Goal: Task Accomplishment & Management: Manage account settings

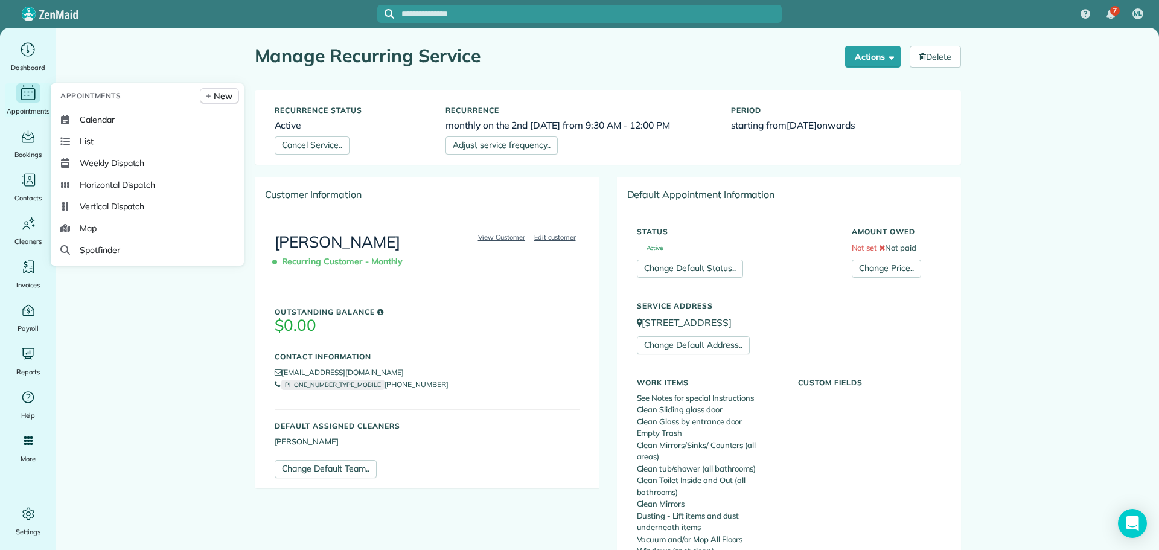
click at [29, 103] on div "Appointments" at bounding box center [28, 100] width 48 height 34
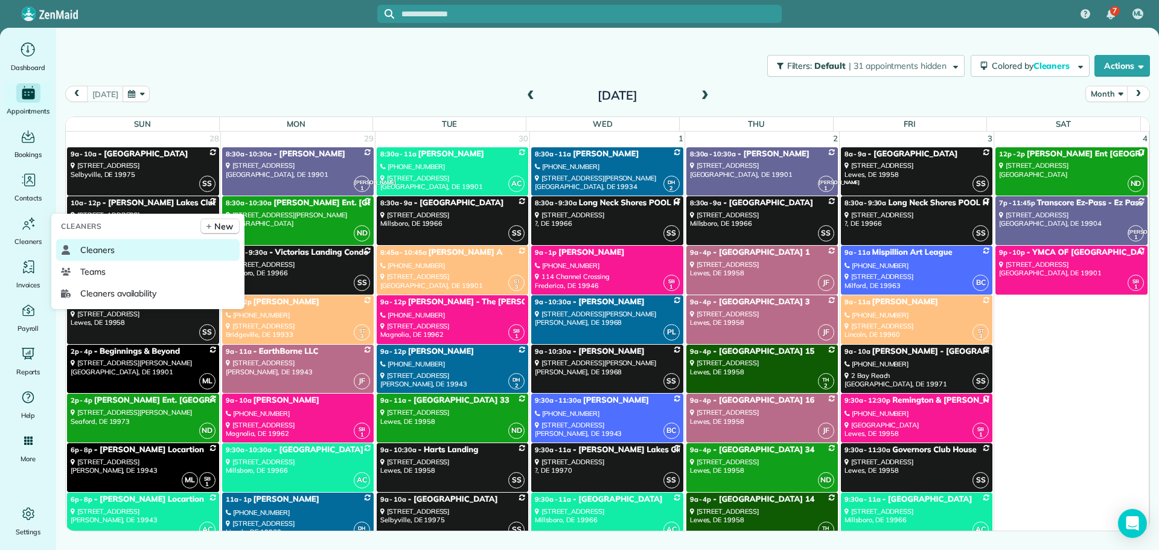
click at [89, 243] on link "Cleaners" at bounding box center [148, 250] width 184 height 22
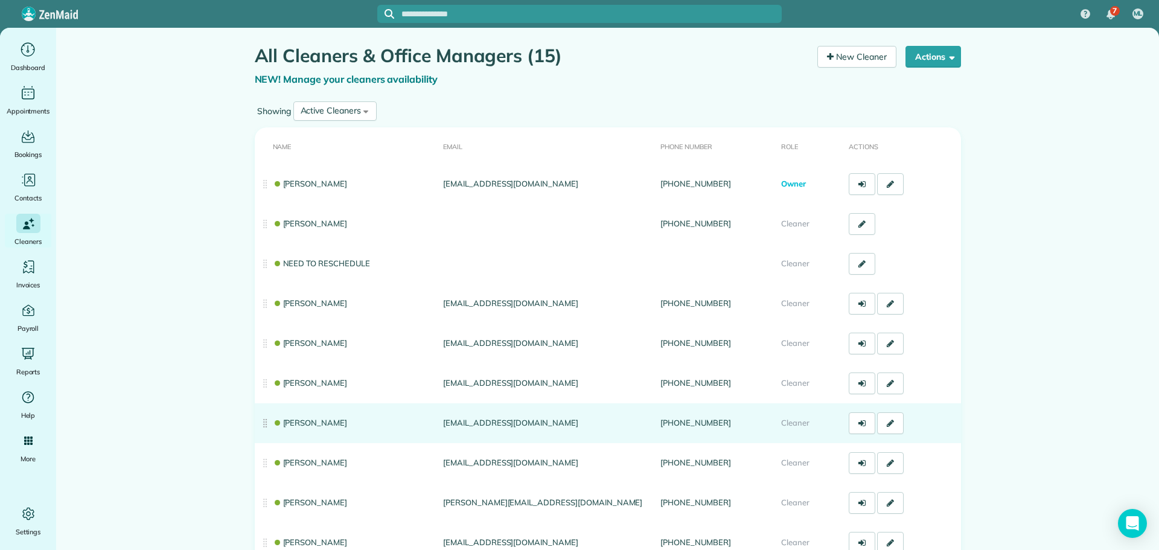
click at [301, 428] on td "Donna Humphreys" at bounding box center [347, 423] width 184 height 40
click at [298, 424] on link "Donna Humphreys" at bounding box center [310, 423] width 75 height 10
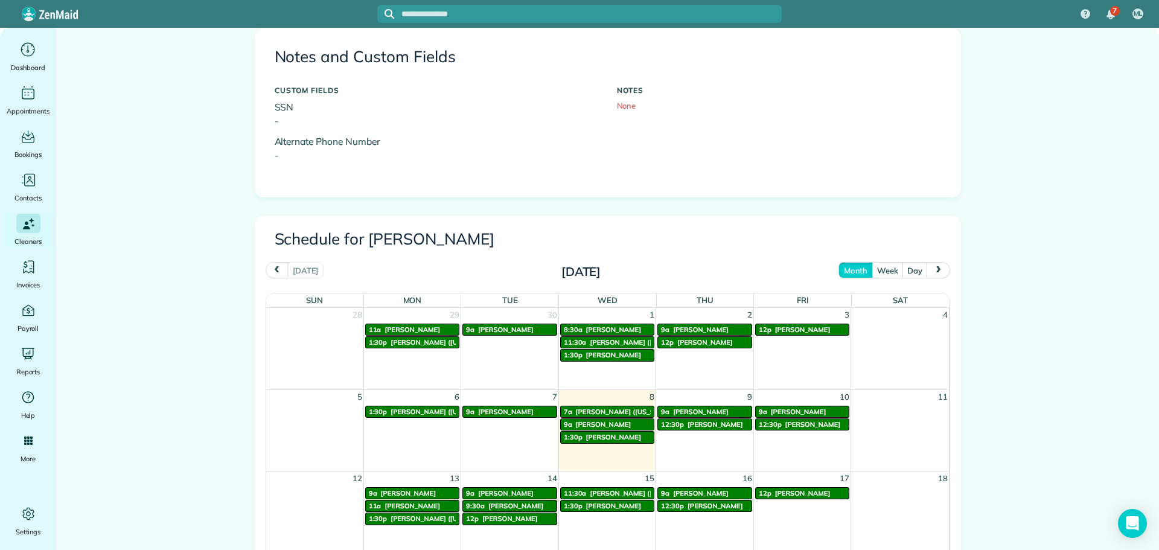
scroll to position [423, 0]
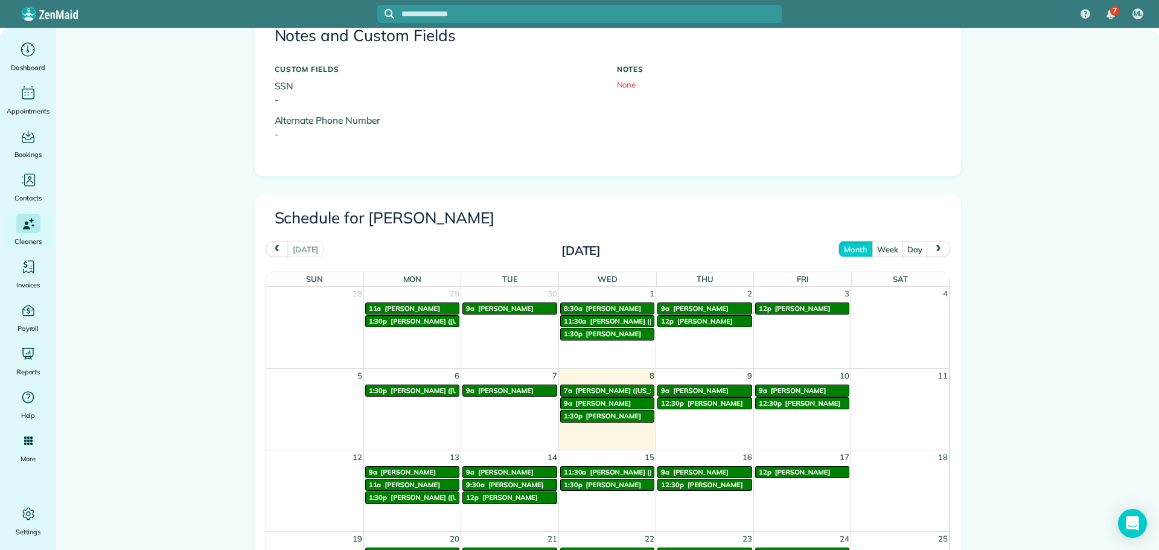
click at [606, 421] on link "1:30p Renee Wallace" at bounding box center [607, 416] width 95 height 12
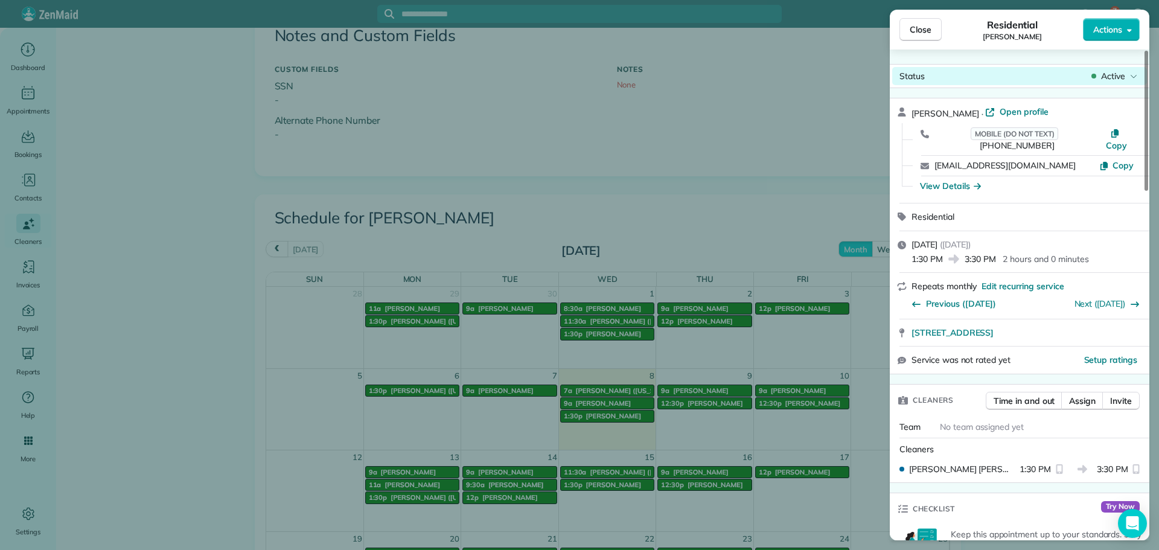
click at [1110, 71] on span "Active" at bounding box center [1113, 76] width 24 height 12
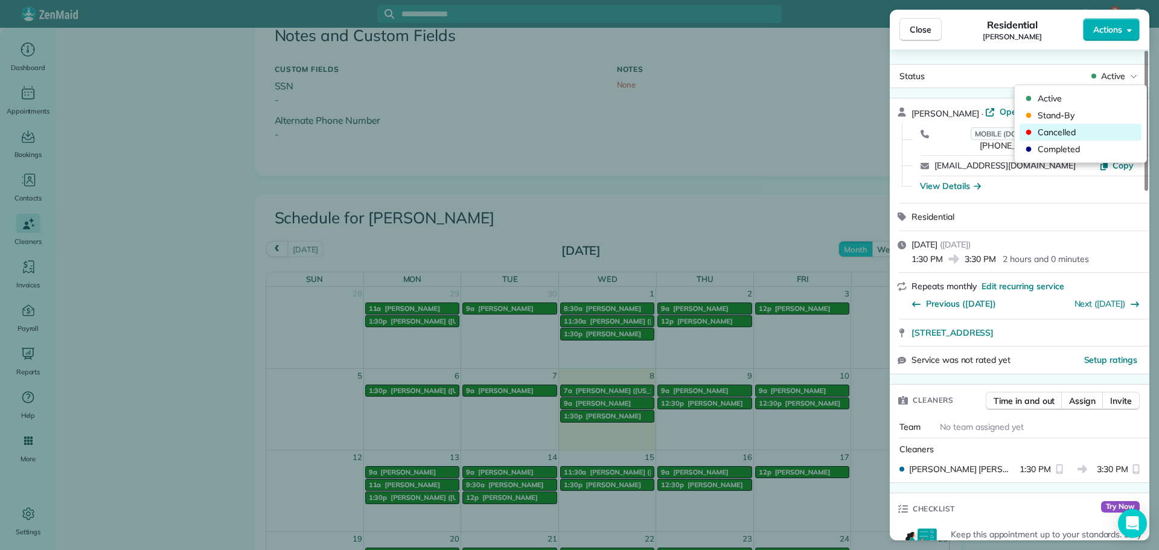
click at [1068, 135] on span "Cancelled" at bounding box center [1088, 132] width 101 height 12
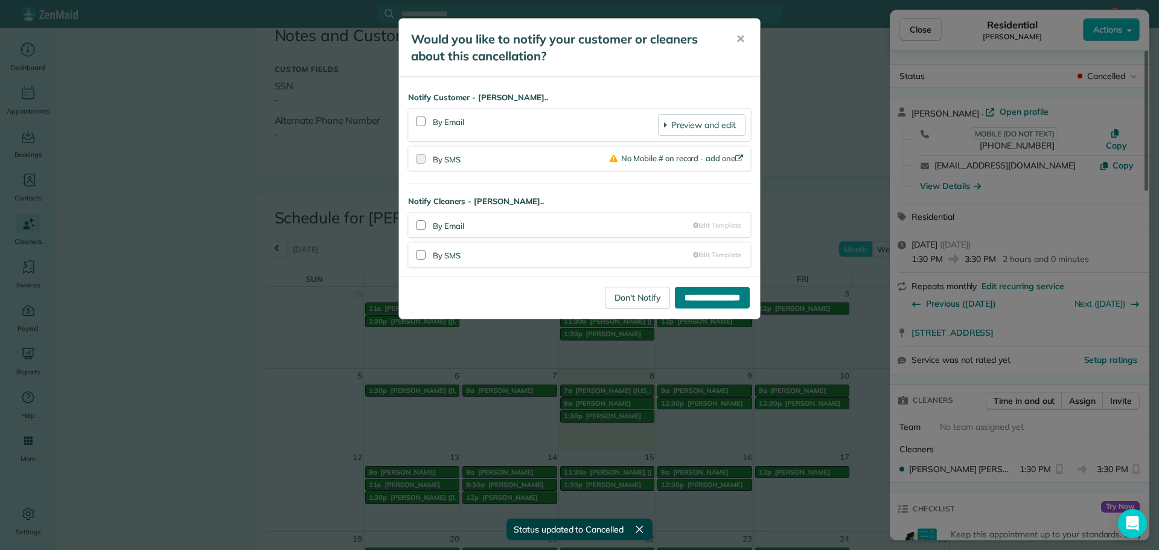
click at [683, 306] on input "**********" at bounding box center [712, 298] width 75 height 22
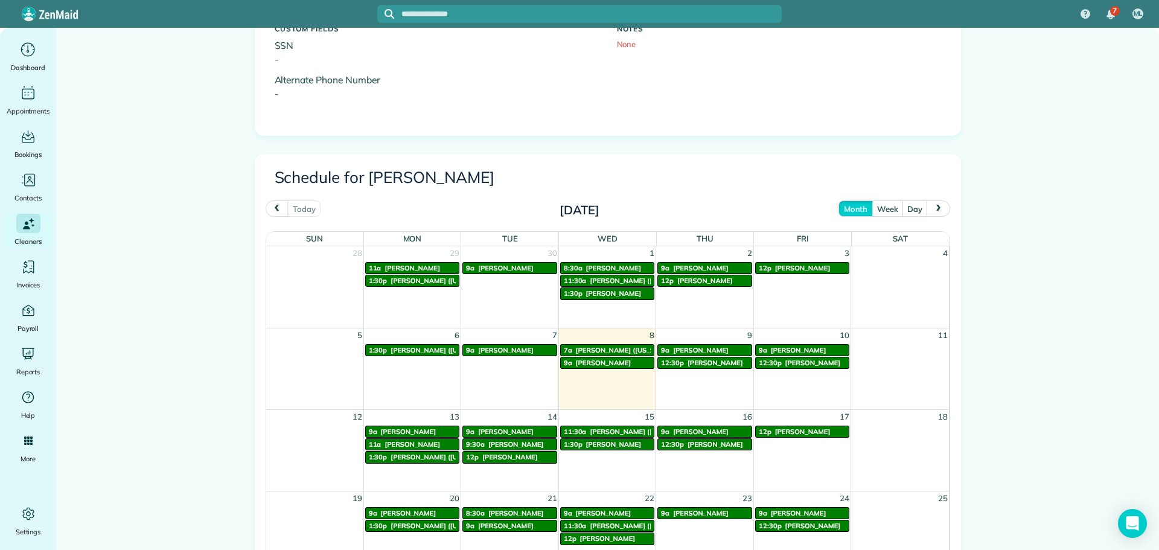
scroll to position [604, 0]
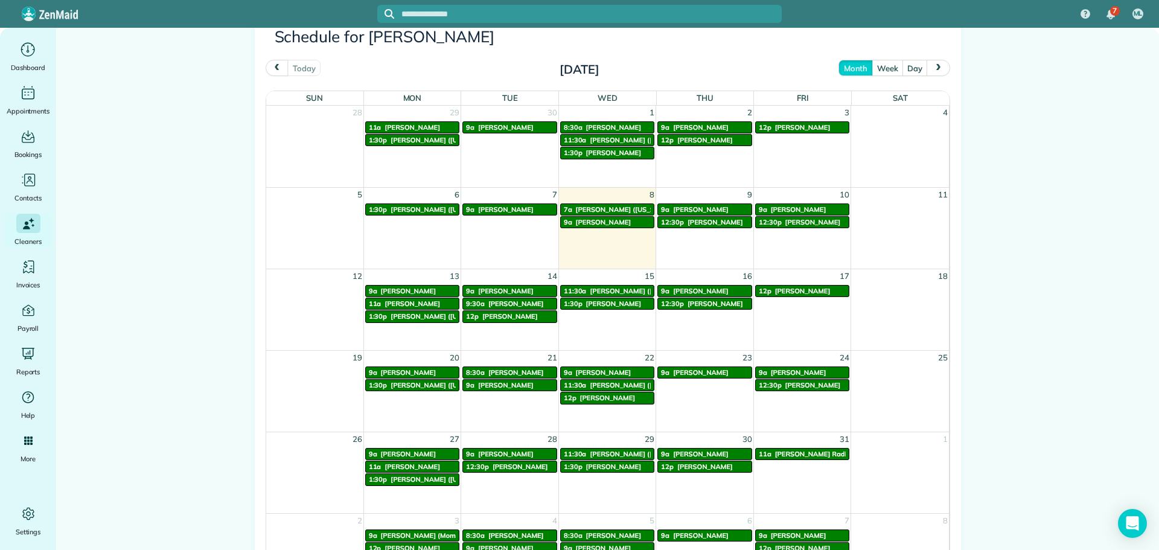
click at [939, 64] on button "next" at bounding box center [938, 68] width 23 height 16
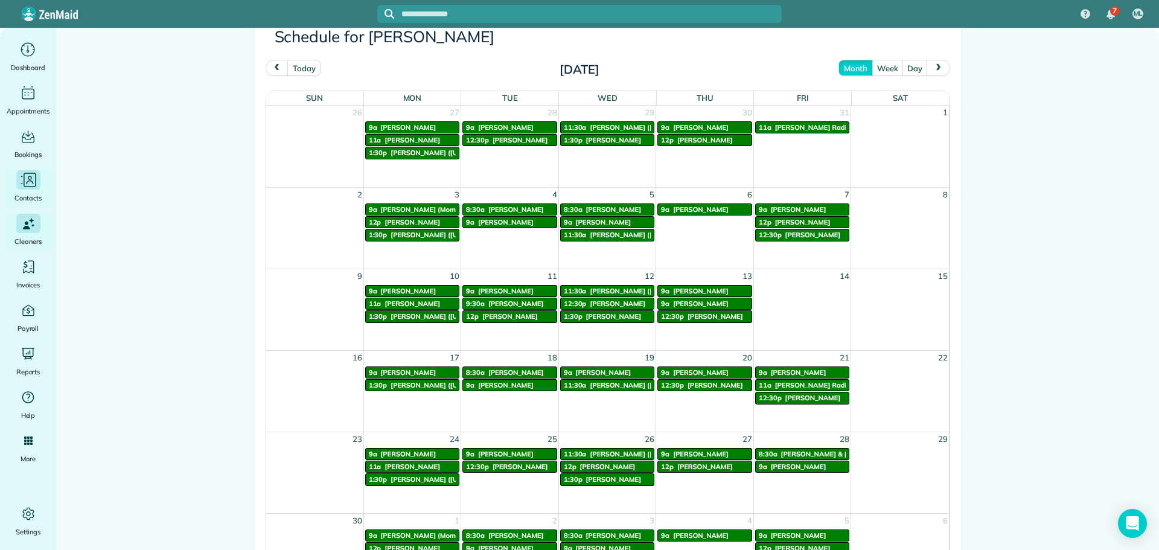
click at [28, 185] on icon "Main" at bounding box center [28, 180] width 18 height 18
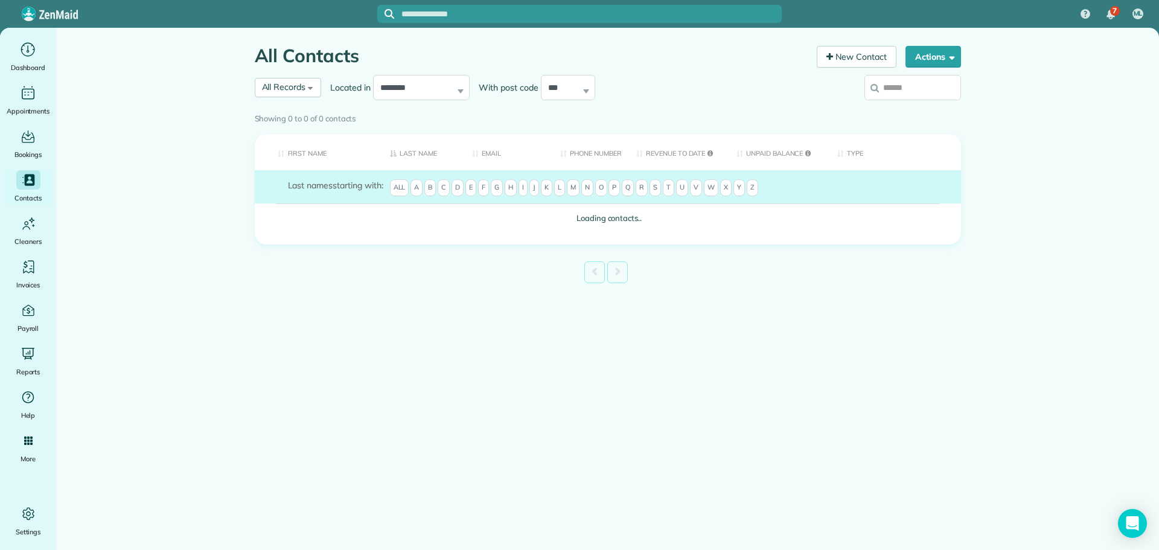
click at [887, 88] on input "search" at bounding box center [913, 87] width 97 height 25
type input "***"
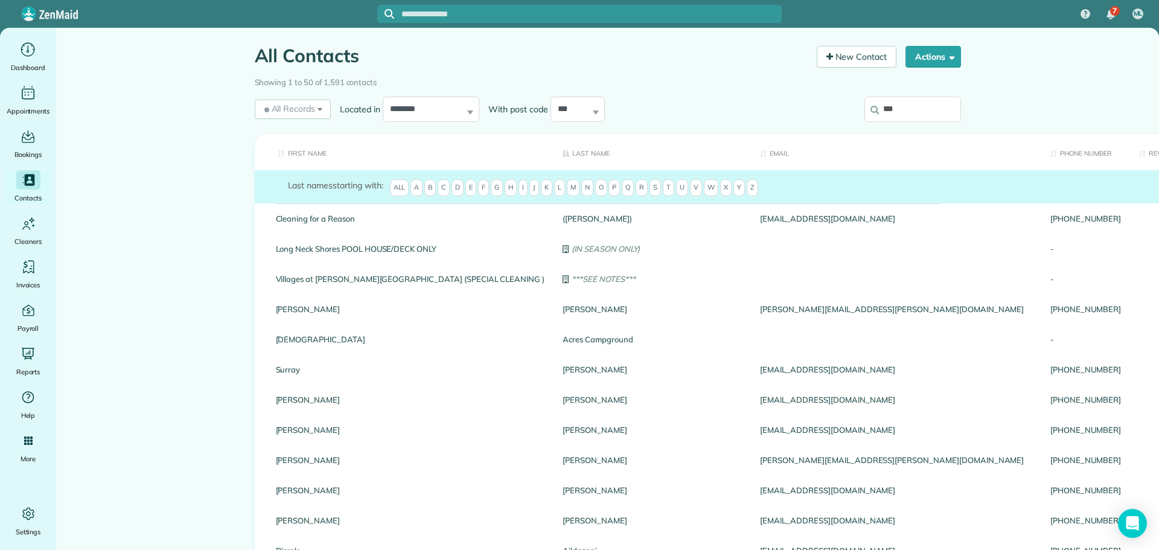
click at [458, 189] on span "D" at bounding box center [458, 187] width 12 height 17
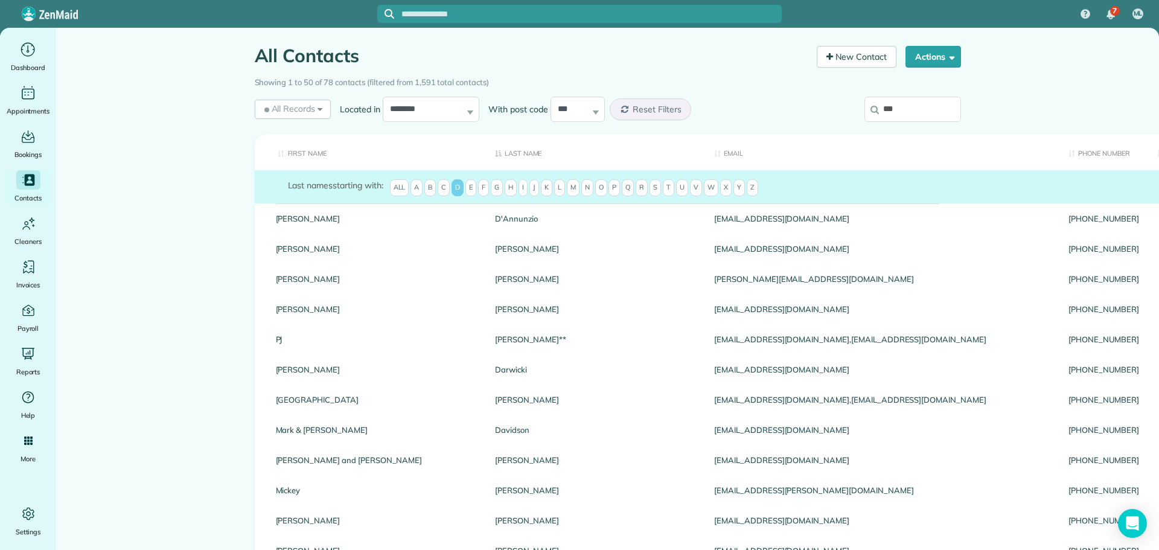
click at [915, 114] on input "***" at bounding box center [913, 109] width 97 height 25
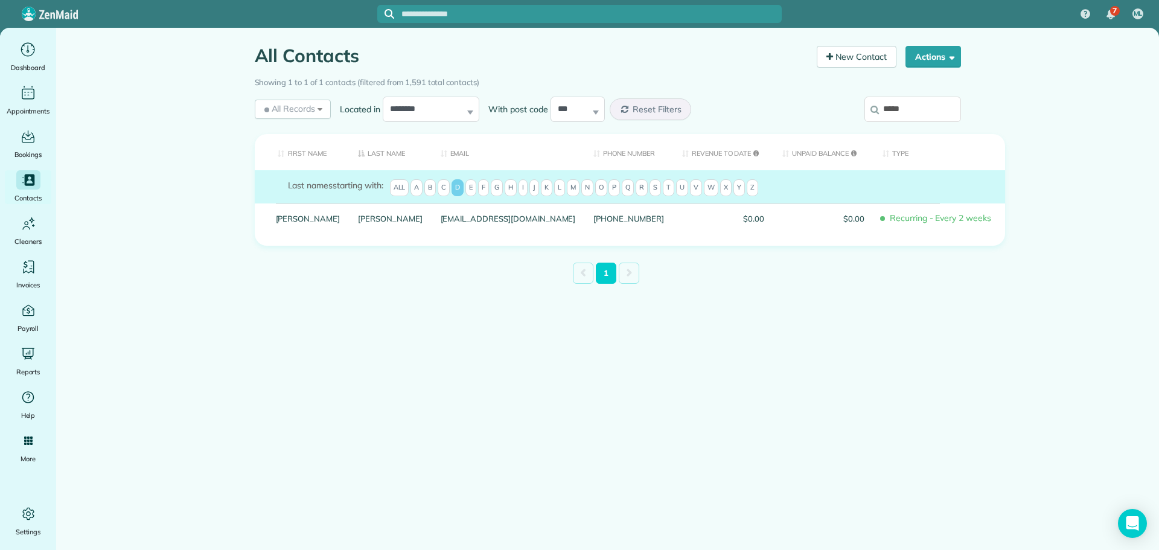
click at [921, 113] on input "*****" at bounding box center [913, 109] width 97 height 25
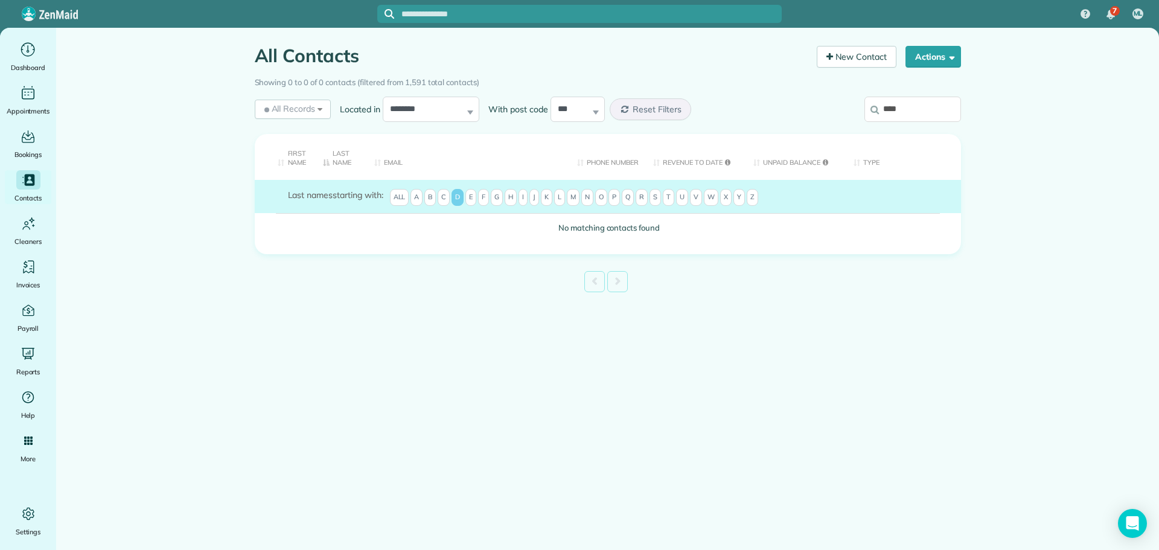
type input "****"
click at [300, 161] on th "First Name" at bounding box center [285, 157] width 60 height 46
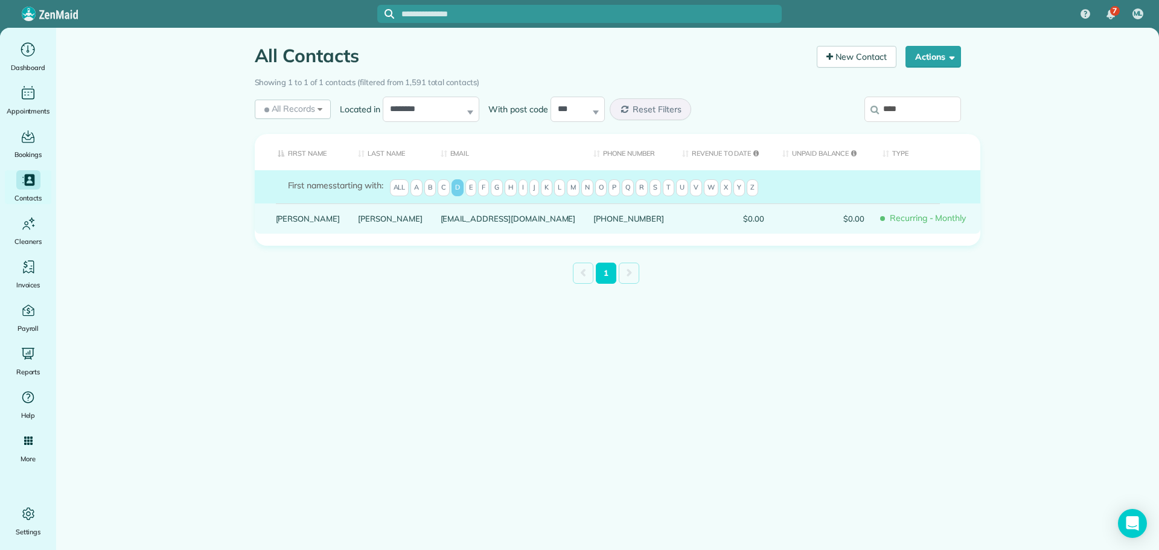
drag, startPoint x: 359, startPoint y: 227, endPoint x: 348, endPoint y: 227, distance: 10.3
click at [356, 227] on div "Pribanic" at bounding box center [390, 218] width 83 height 30
click at [358, 223] on link "Pribanic" at bounding box center [390, 218] width 65 height 8
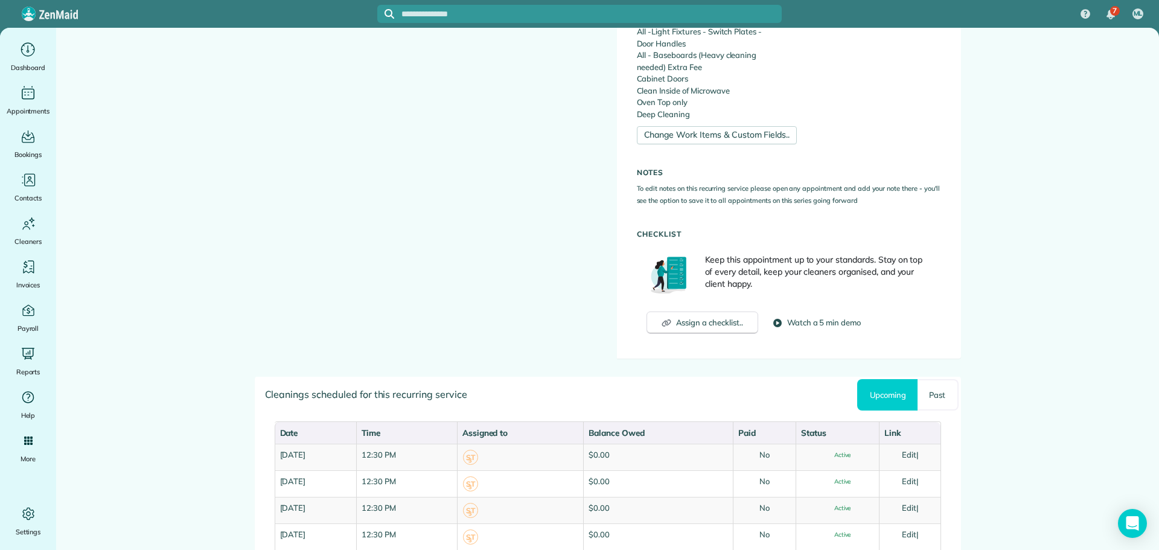
scroll to position [543, 0]
click at [936, 392] on link "Past" at bounding box center [938, 394] width 40 height 31
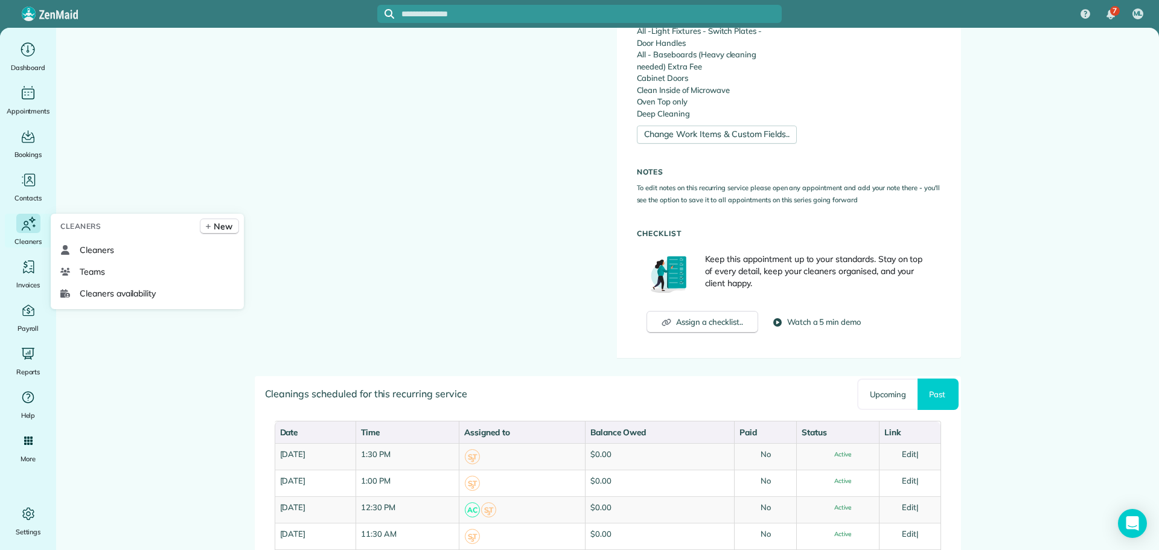
click at [24, 219] on icon "Main" at bounding box center [28, 223] width 18 height 19
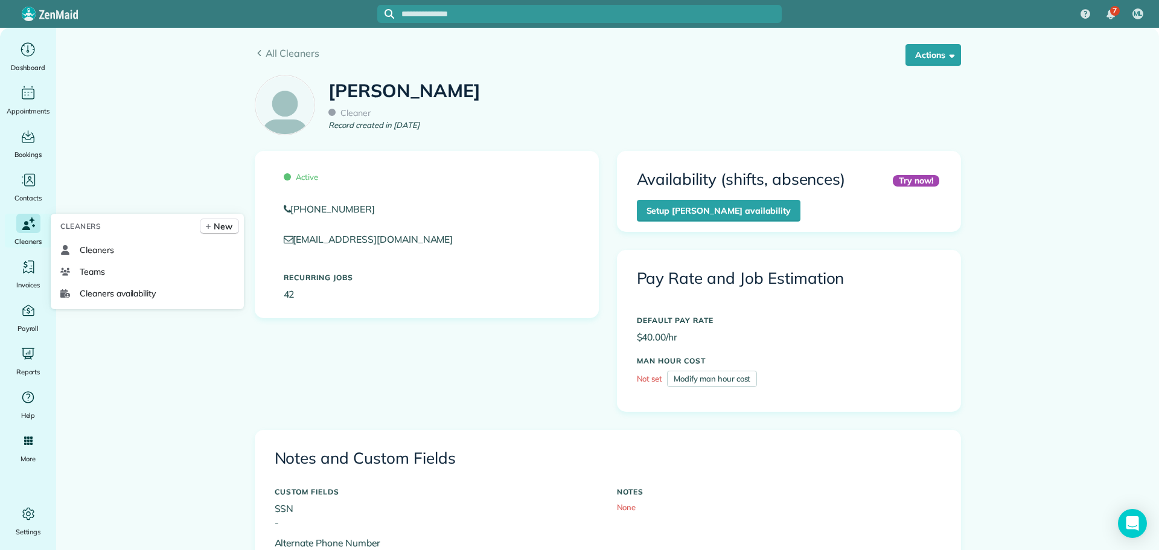
click at [28, 222] on icon "Main" at bounding box center [26, 223] width 4 height 4
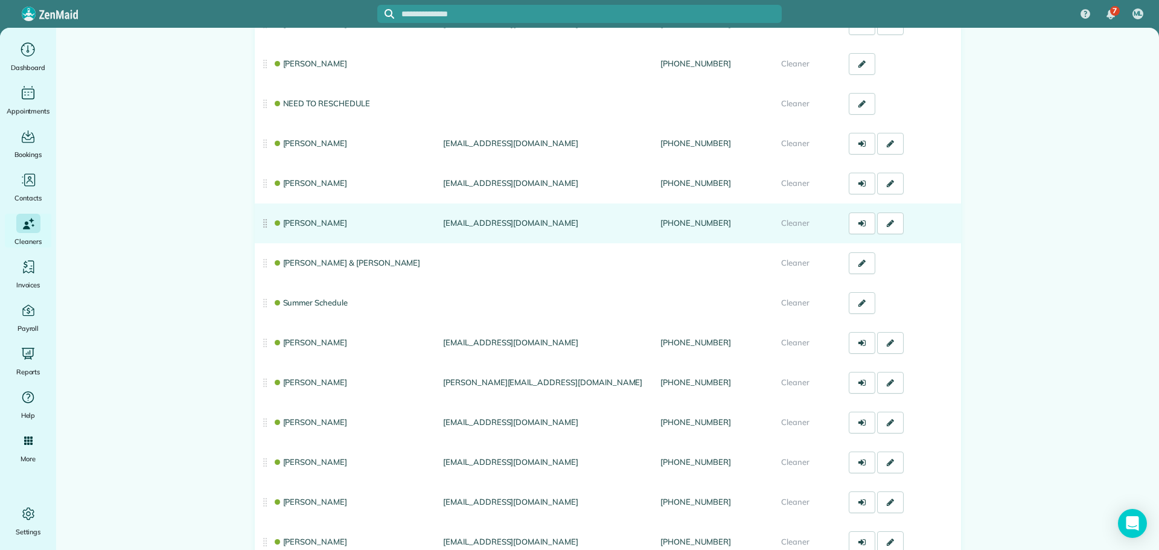
scroll to position [181, 0]
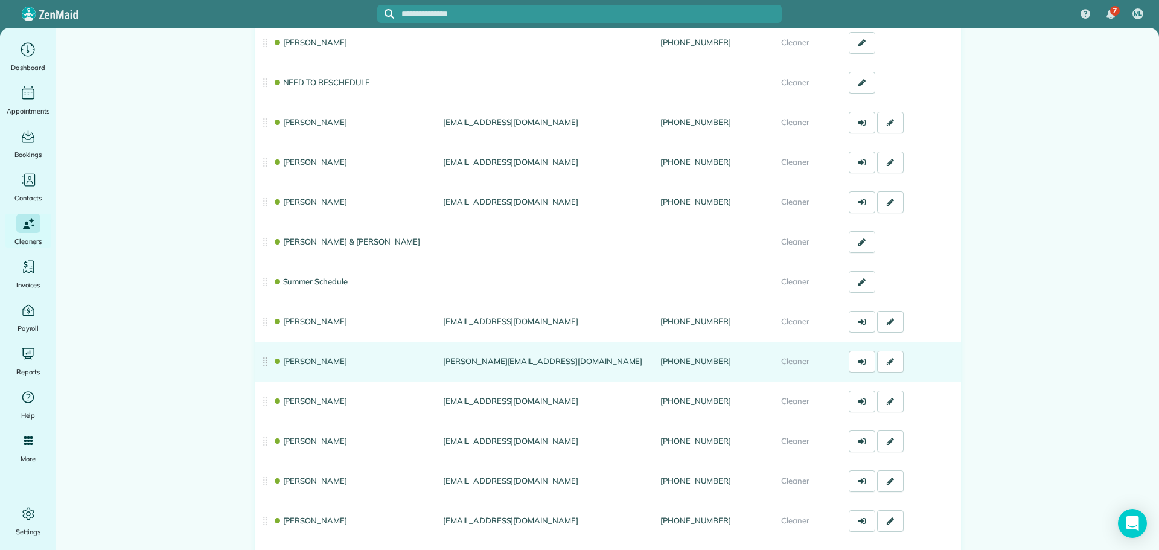
click at [313, 364] on link "Andrea Cole" at bounding box center [310, 361] width 75 height 10
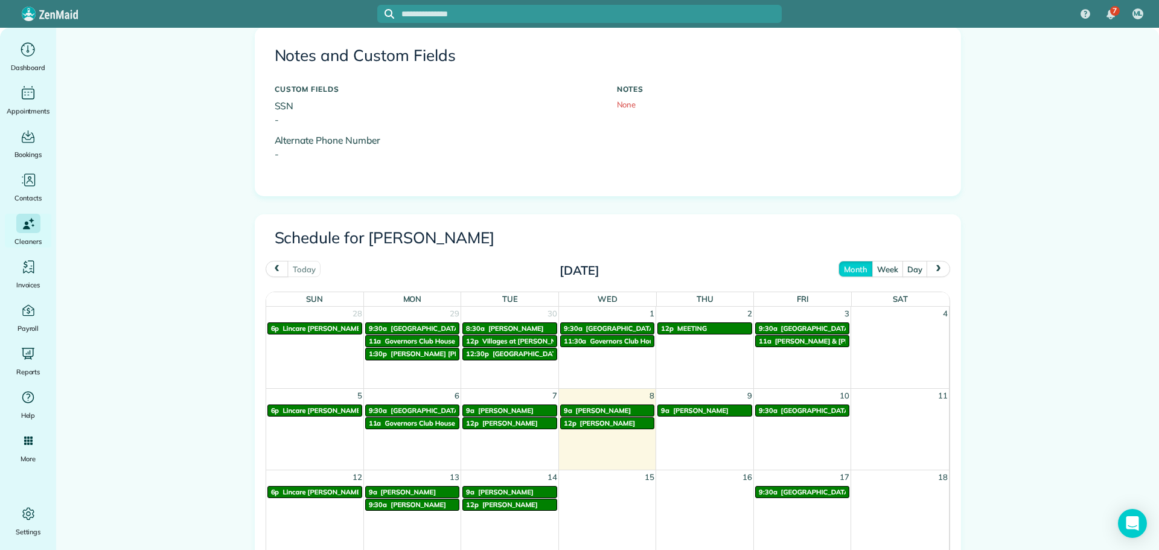
scroll to position [543, 0]
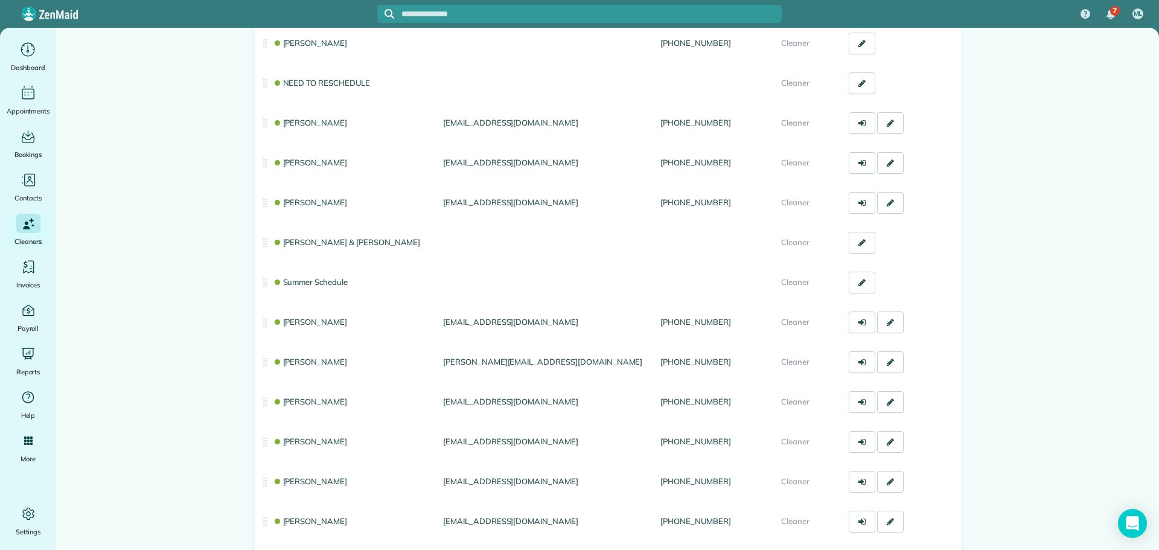
scroll to position [181, 0]
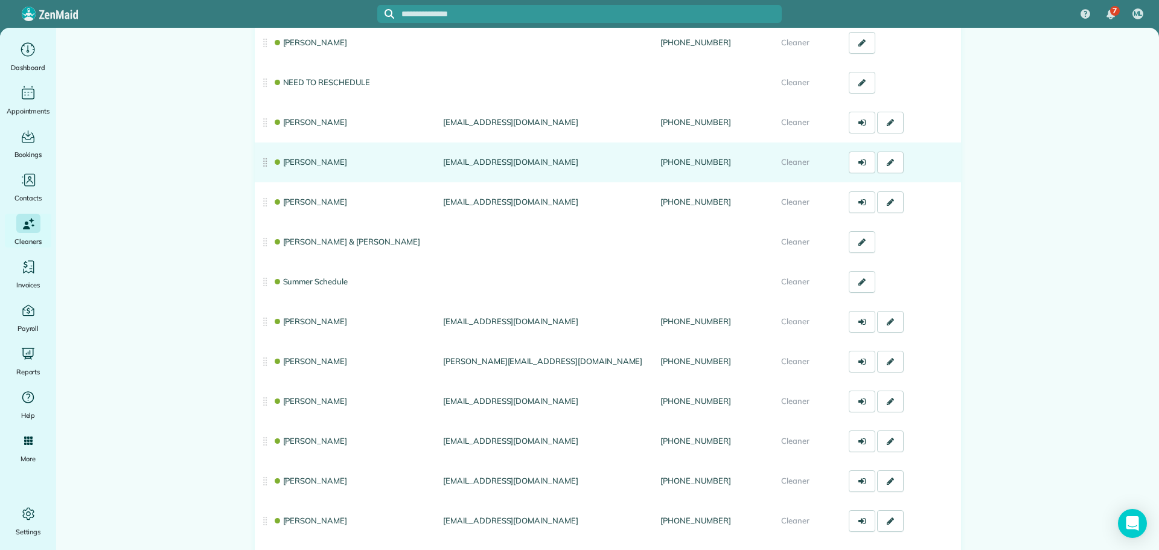
click at [284, 158] on link "[PERSON_NAME]" at bounding box center [310, 162] width 75 height 10
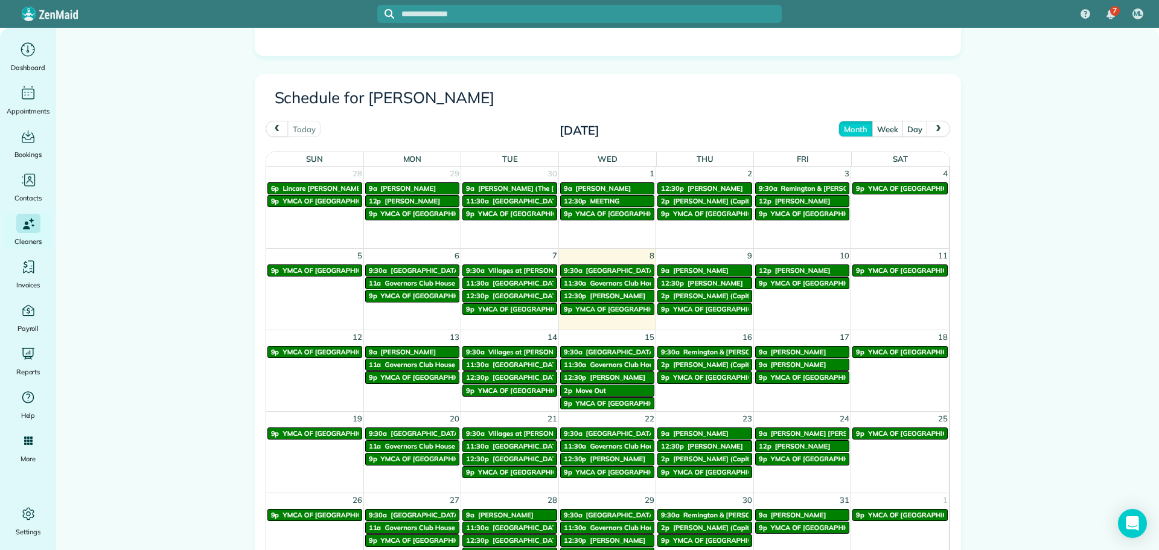
scroll to position [543, 0]
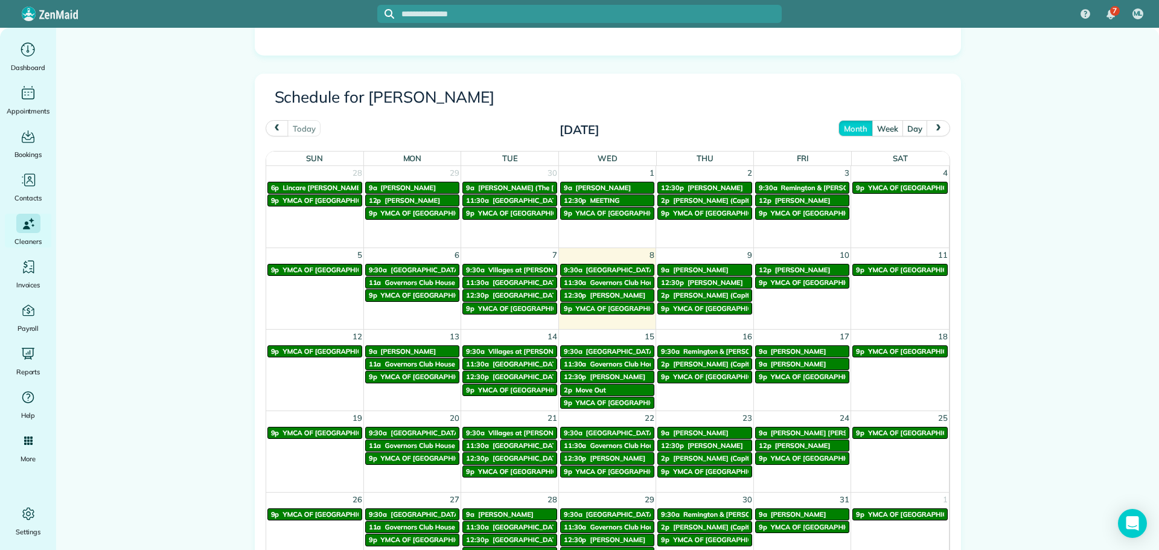
click at [518, 284] on span "Headwater Cove" at bounding box center [528, 282] width 71 height 8
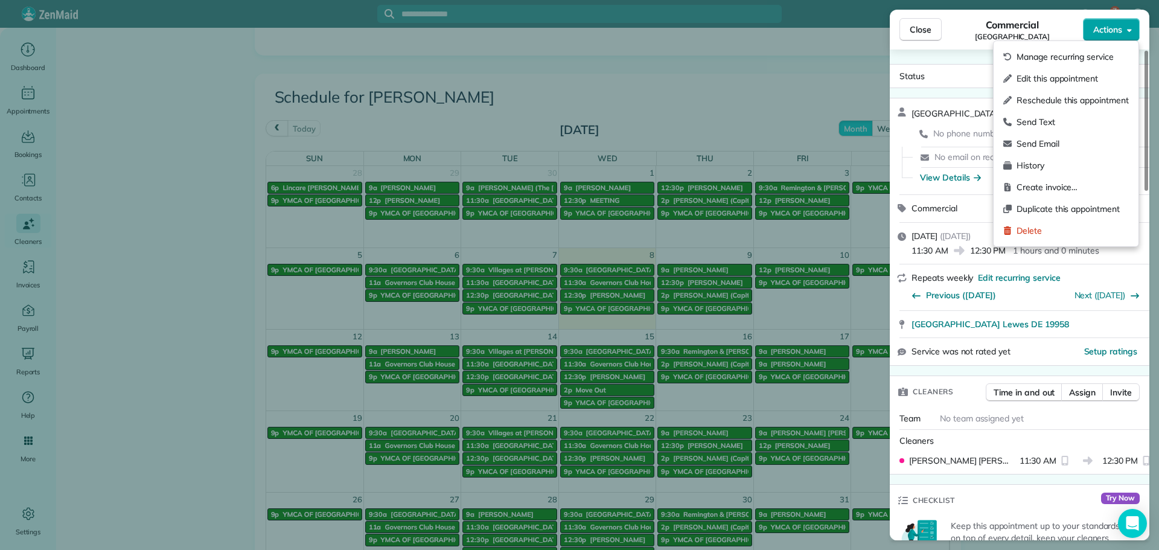
click at [1090, 24] on button "Actions" at bounding box center [1111, 29] width 57 height 23
click at [1067, 72] on span "Edit this appointment" at bounding box center [1073, 78] width 112 height 12
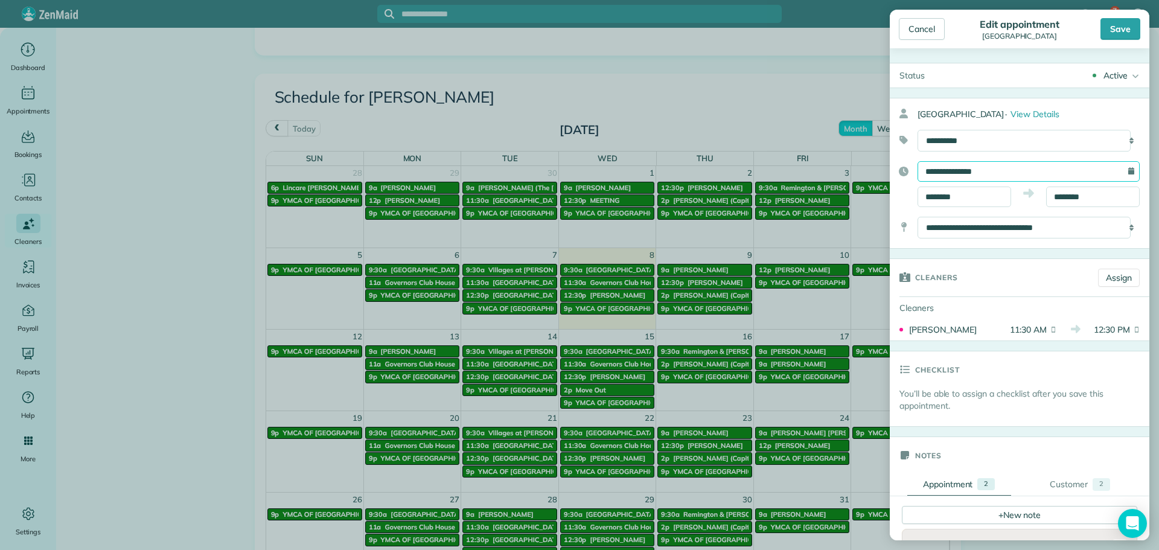
click at [1026, 176] on input "**********" at bounding box center [1029, 171] width 222 height 21
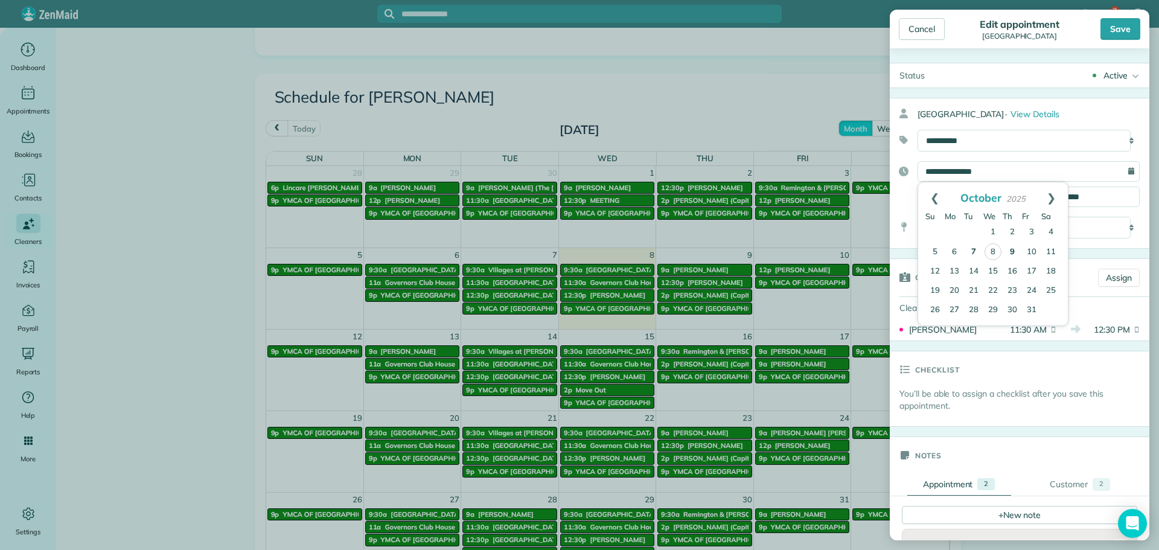
click at [1012, 250] on link "9" at bounding box center [1012, 252] width 19 height 19
type input "**********"
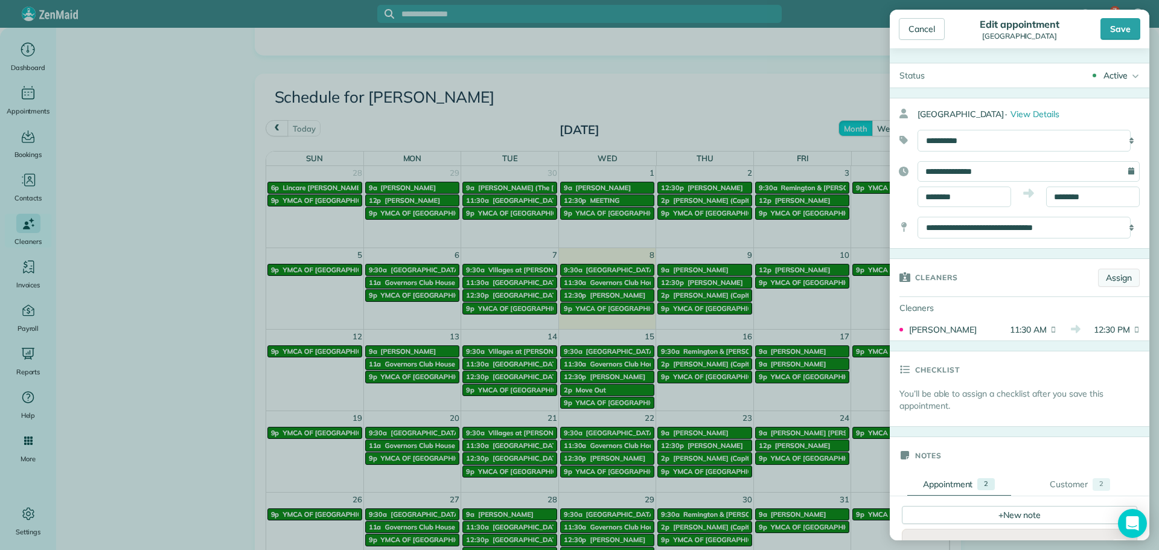
click at [1110, 272] on link "Assign" at bounding box center [1119, 278] width 42 height 18
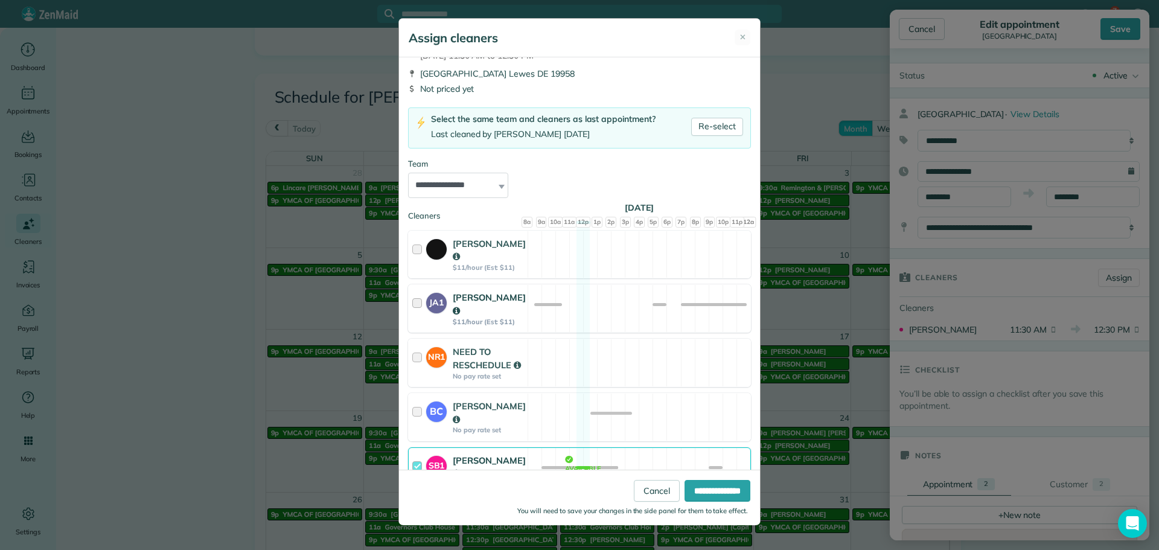
scroll to position [181, 0]
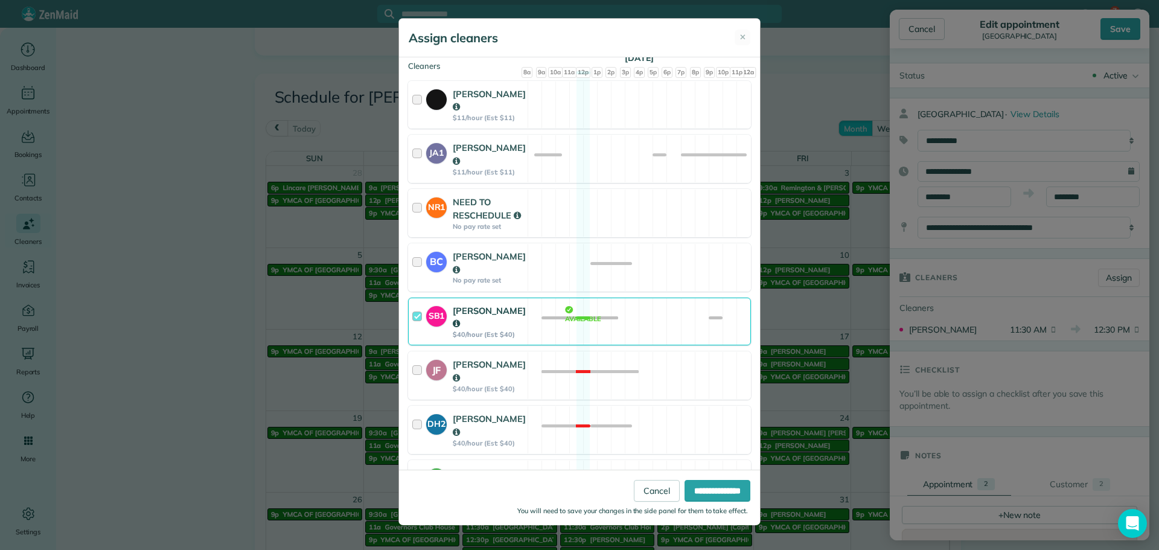
click at [572, 301] on div "SB1 Shelly Bates $40/hour (Est: $40) Available" at bounding box center [579, 322] width 343 height 48
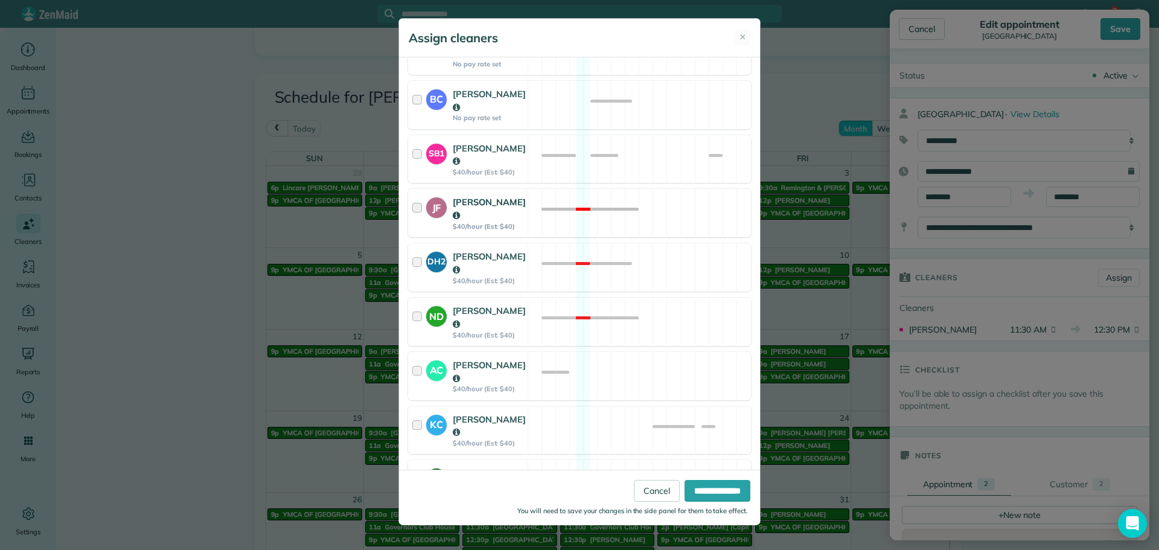
scroll to position [362, 0]
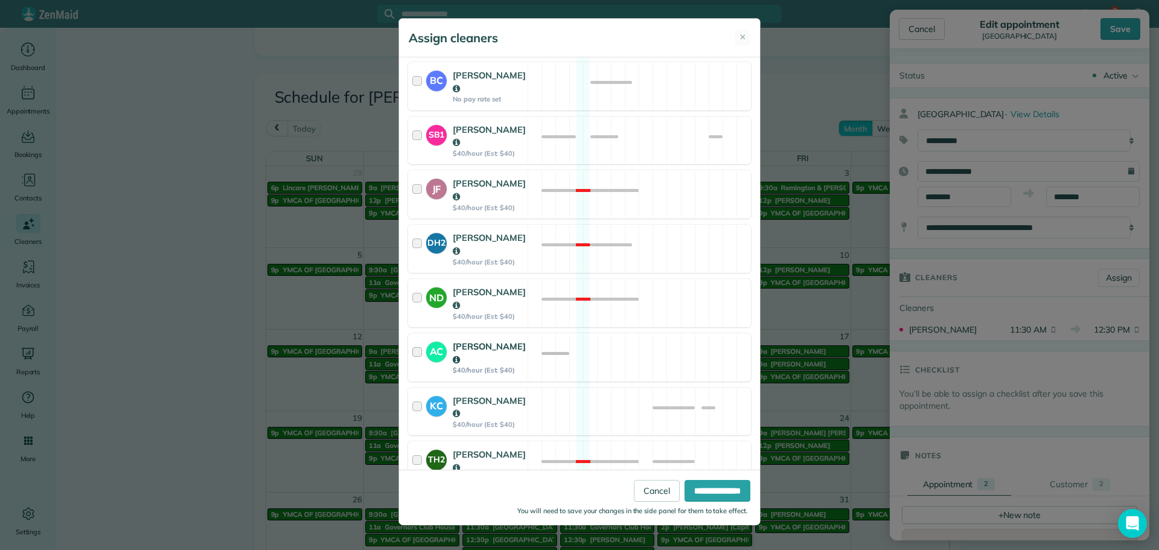
click at [566, 333] on div "AC Andrea Cole $40/hour (Est: $40) Available" at bounding box center [579, 357] width 343 height 48
click at [716, 487] on input "**********" at bounding box center [718, 491] width 66 height 22
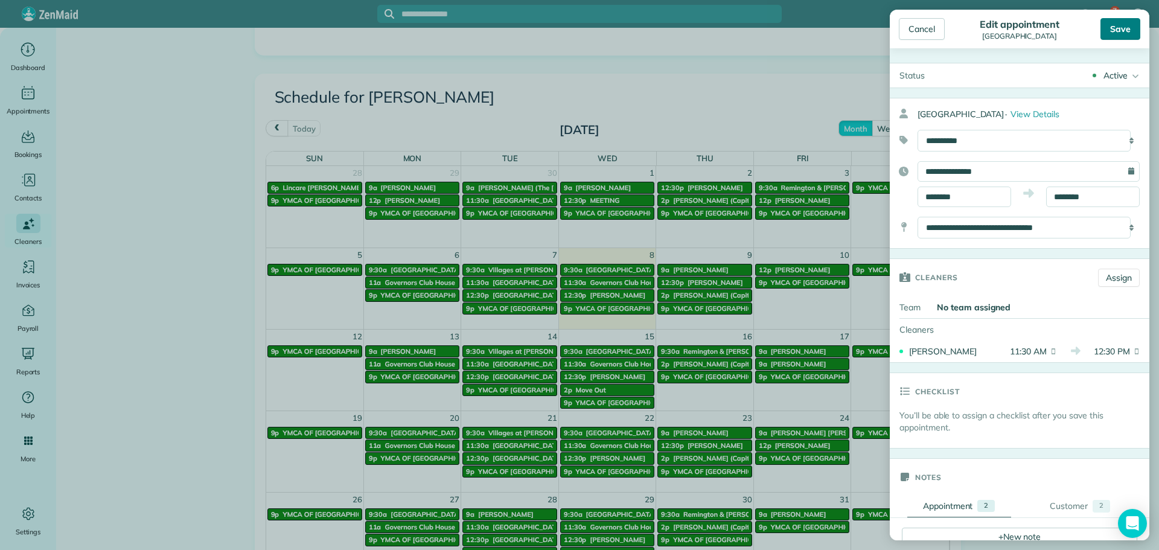
click at [1116, 27] on div "Save" at bounding box center [1121, 29] width 40 height 22
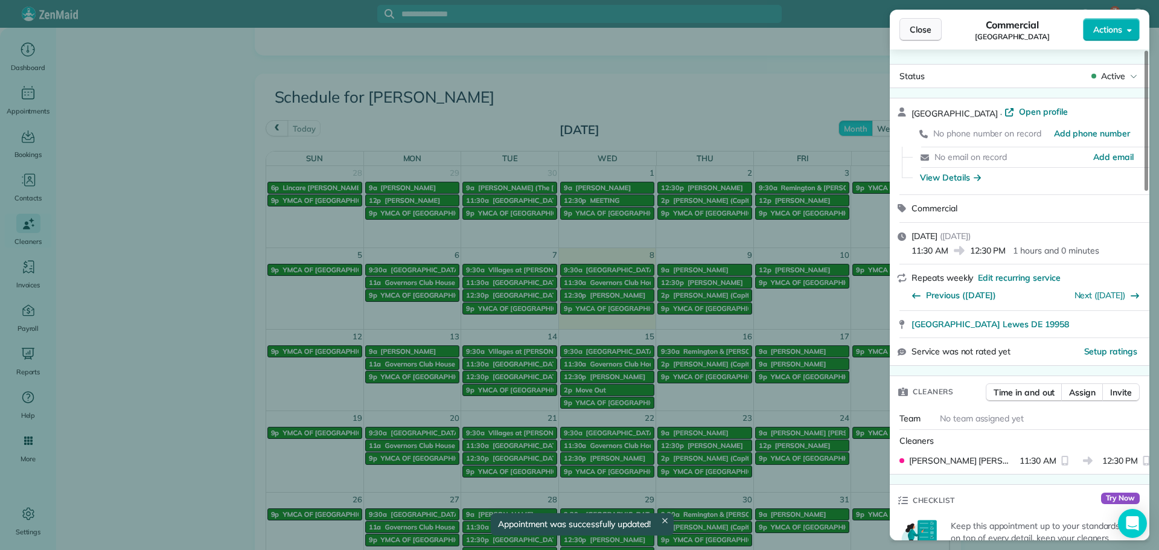
click at [922, 36] on button "Close" at bounding box center [921, 29] width 42 height 23
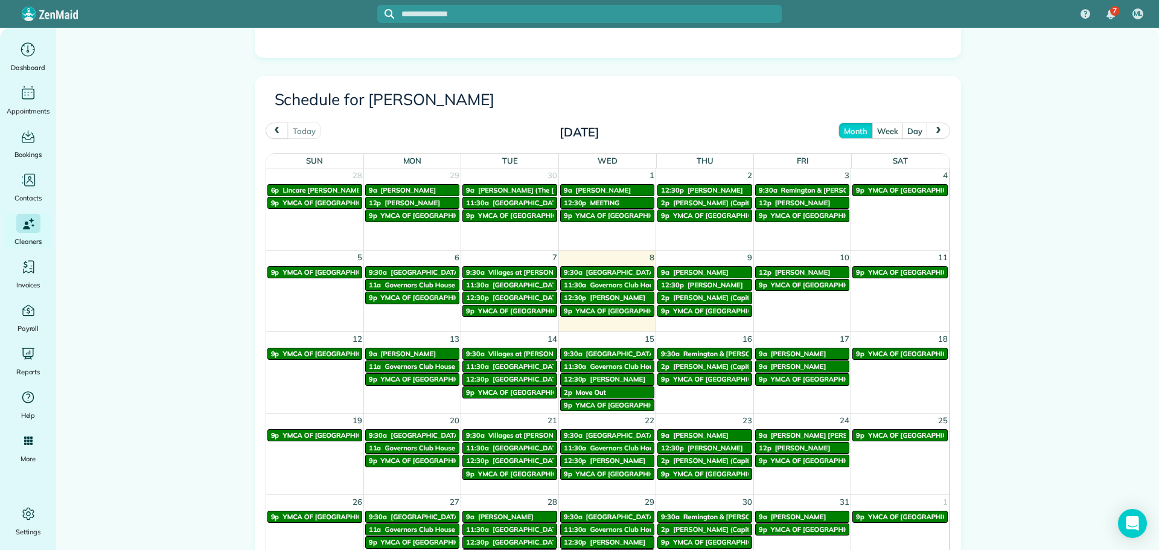
scroll to position [484, 0]
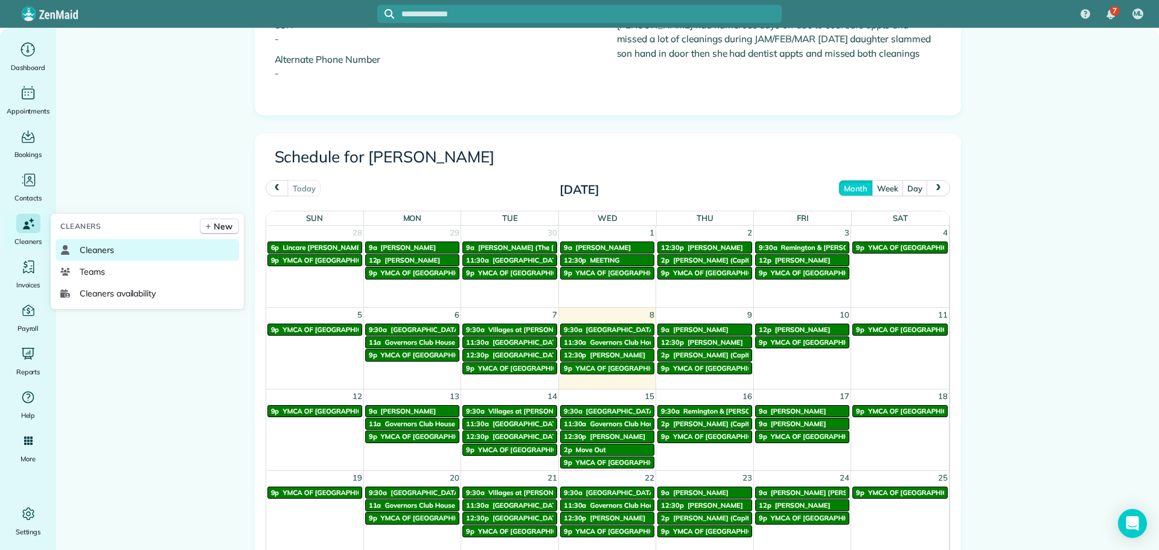
click at [110, 250] on span "Cleaners" at bounding box center [97, 250] width 34 height 12
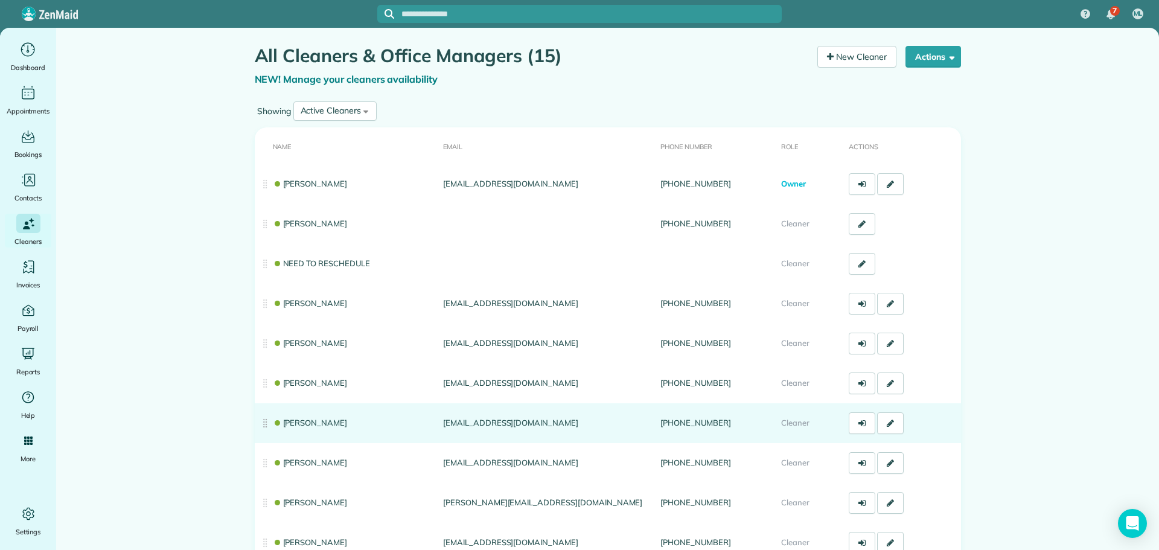
click at [324, 421] on link "[PERSON_NAME]" at bounding box center [310, 423] width 75 height 10
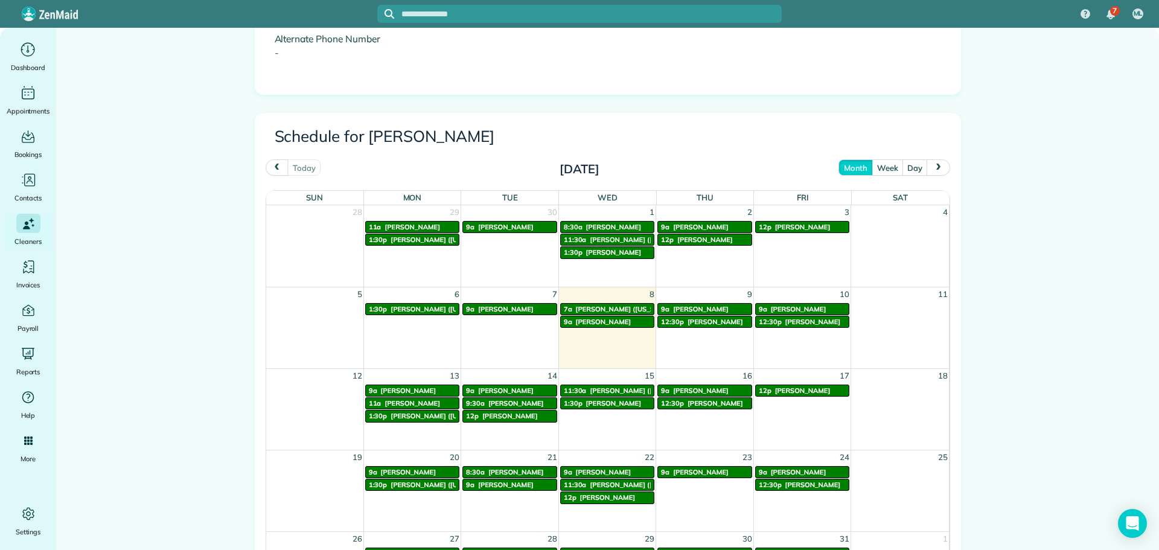
scroll to position [483, 0]
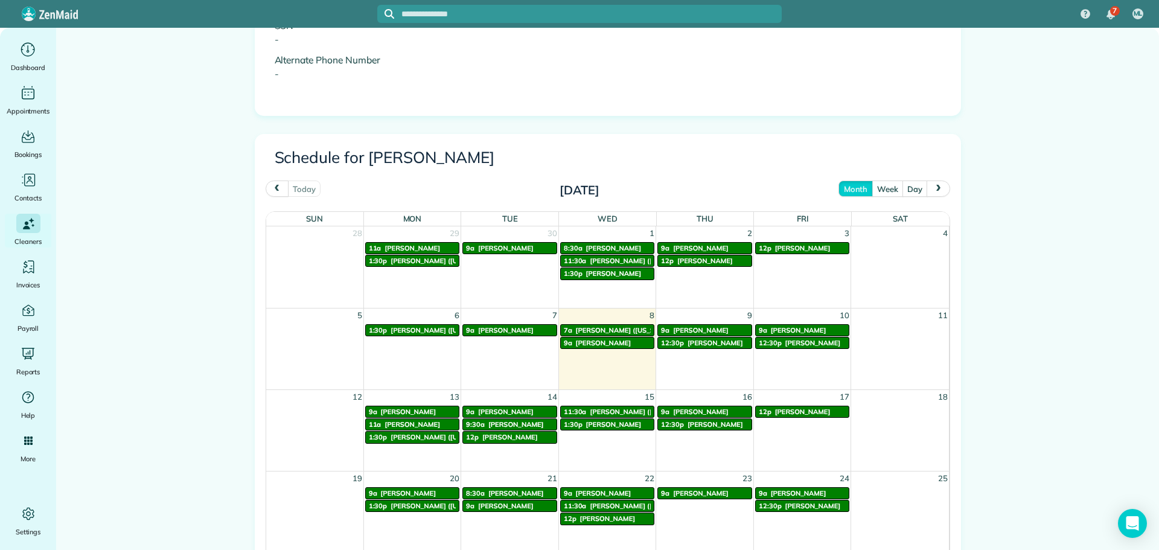
click at [267, 184] on button "prev" at bounding box center [277, 189] width 23 height 16
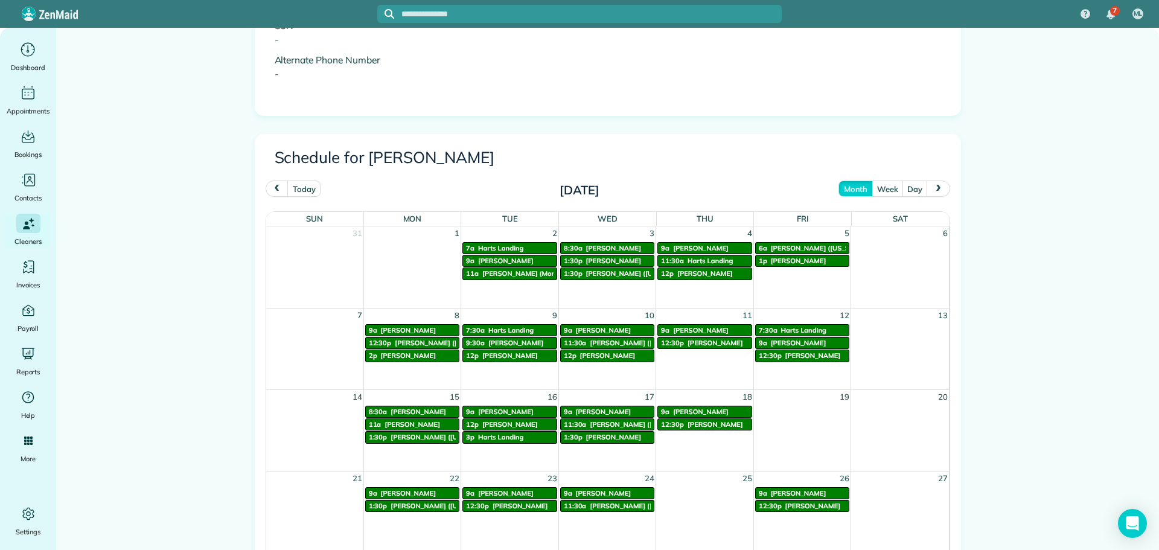
click at [496, 272] on span "Mike Leister (Moms House)" at bounding box center [533, 273] width 103 height 8
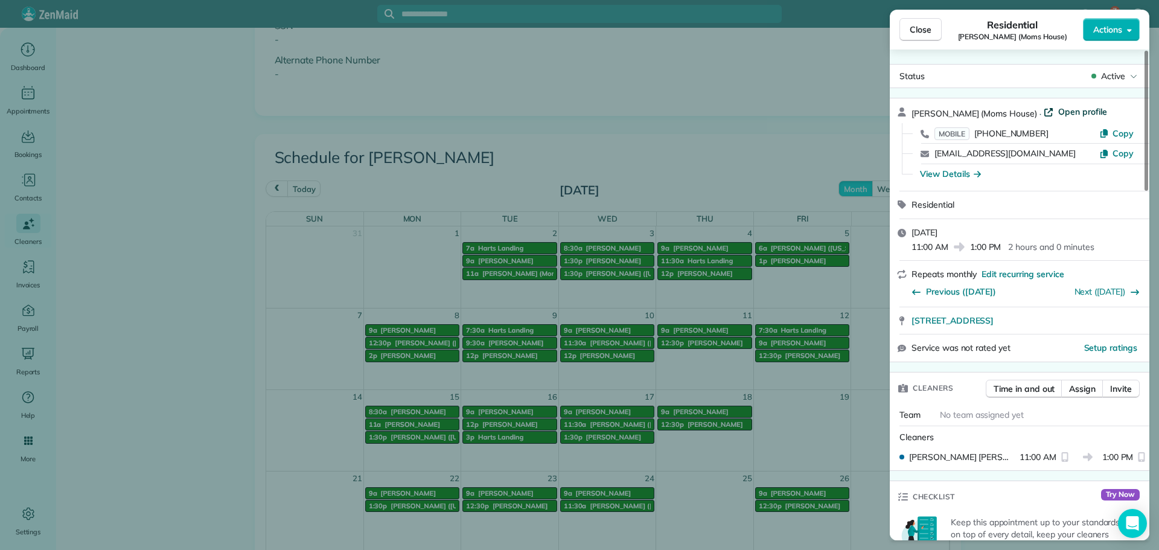
click at [1074, 112] on span "Open profile" at bounding box center [1082, 112] width 49 height 12
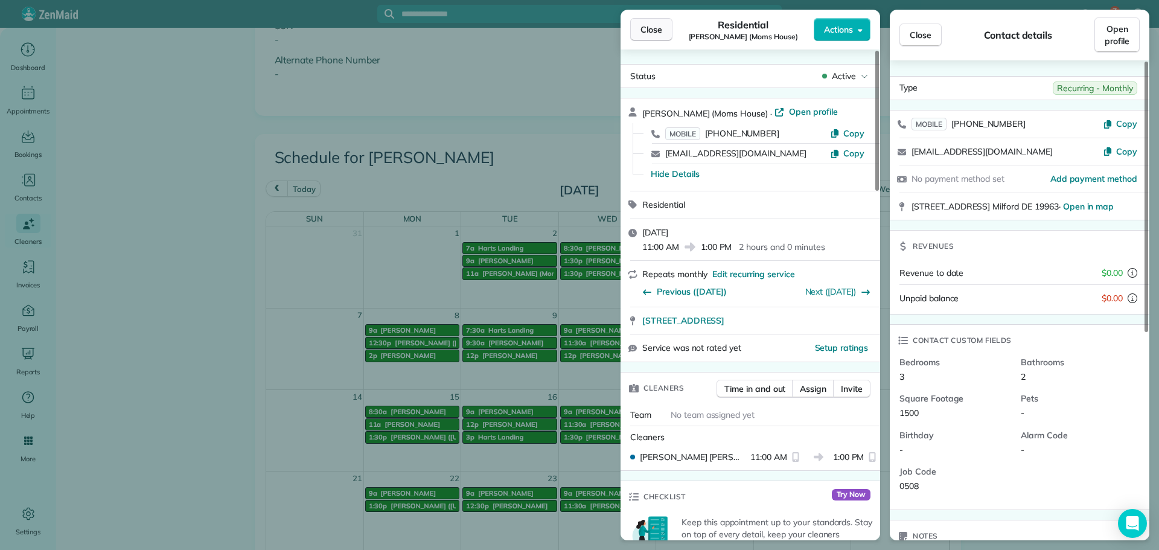
click at [659, 27] on span "Close" at bounding box center [652, 30] width 22 height 12
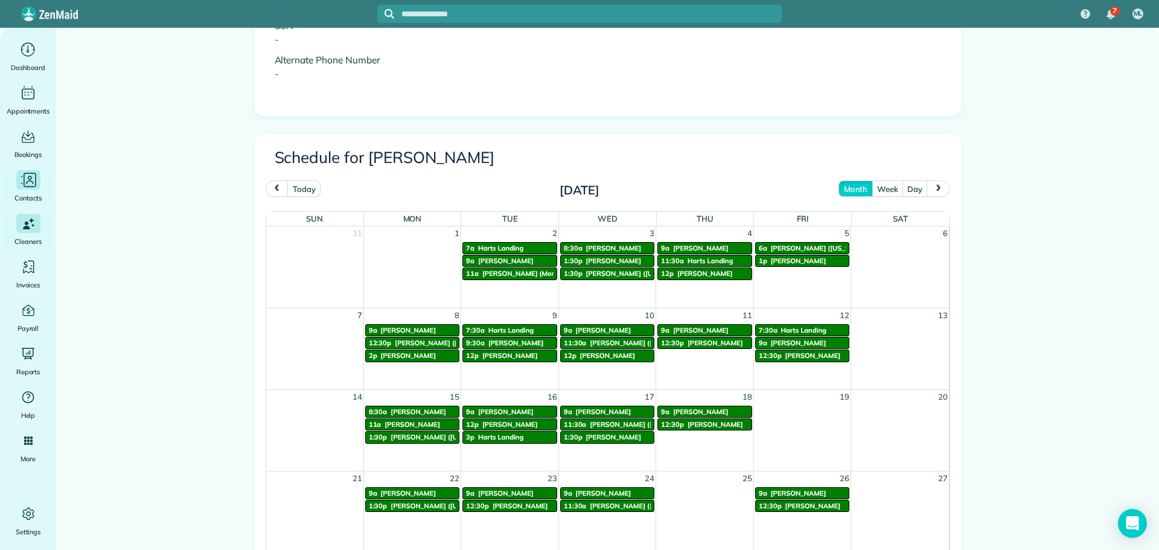
click at [33, 190] on div "Contacts" at bounding box center [28, 187] width 48 height 34
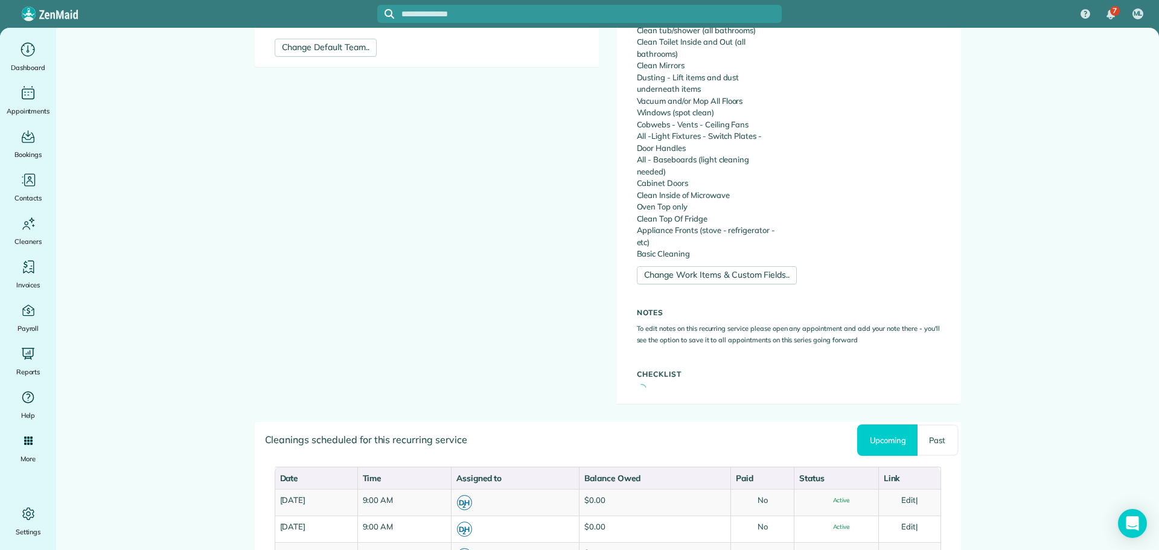
scroll to position [483, 0]
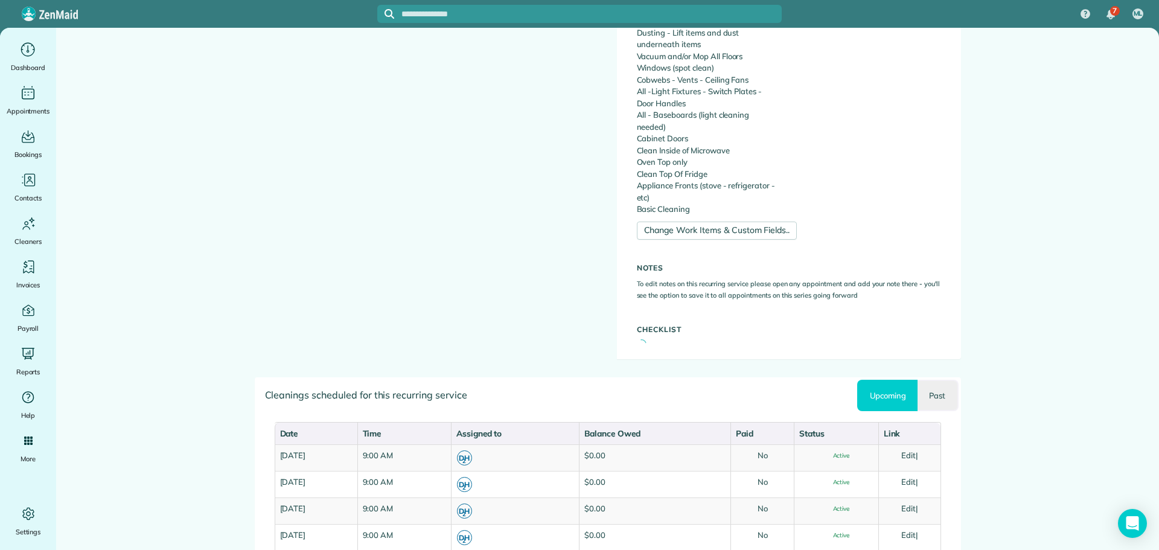
click at [928, 399] on link "Past" at bounding box center [938, 395] width 40 height 31
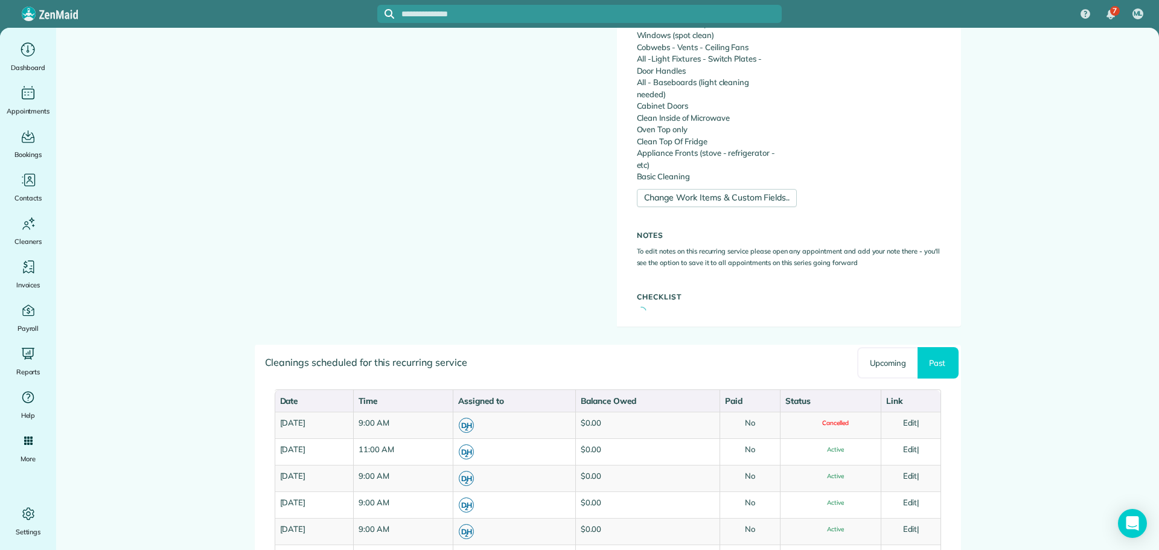
scroll to position [543, 0]
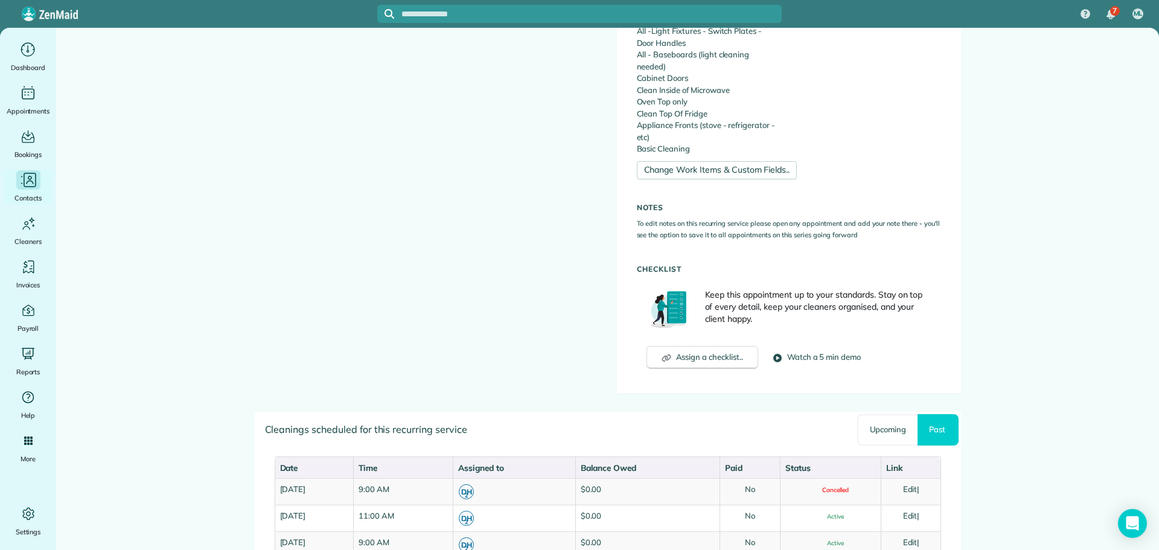
click at [21, 184] on icon "Main" at bounding box center [21, 183] width 1 height 1
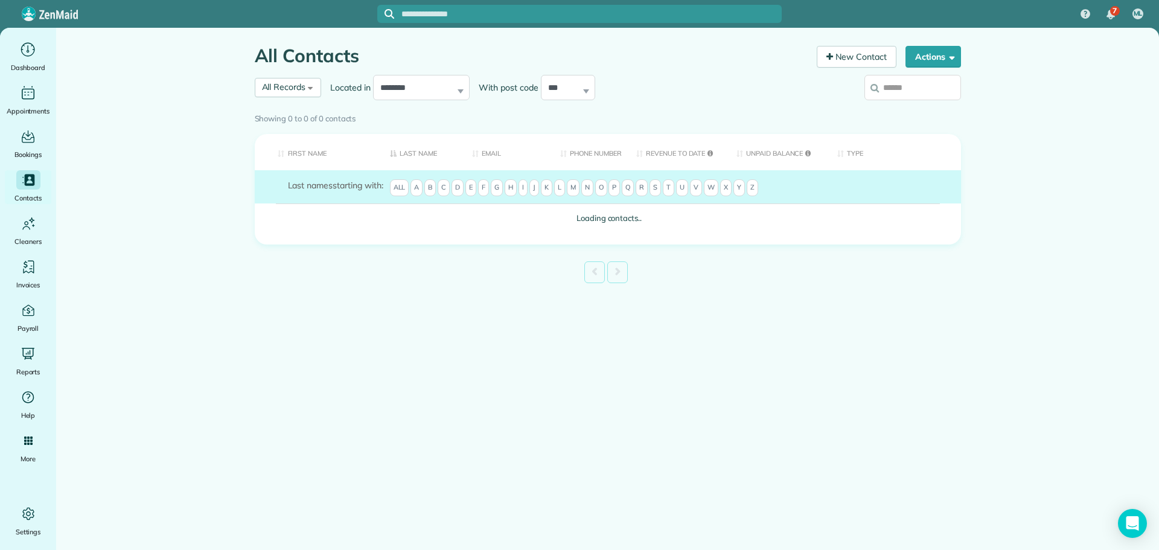
click at [902, 91] on input "search" at bounding box center [913, 87] width 97 height 25
type input "******"
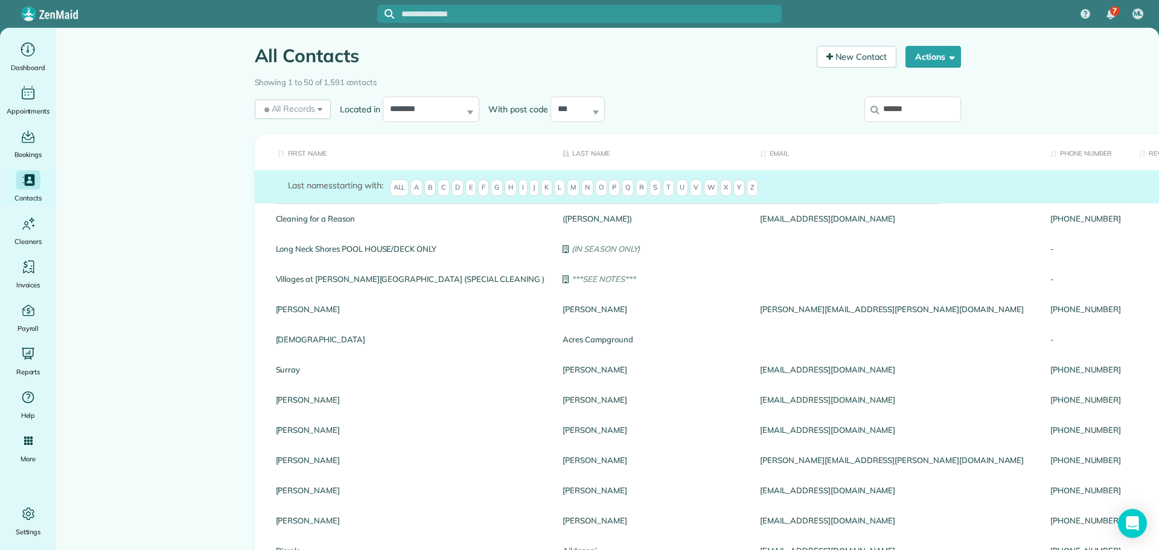
click at [921, 117] on input "******" at bounding box center [913, 109] width 97 height 25
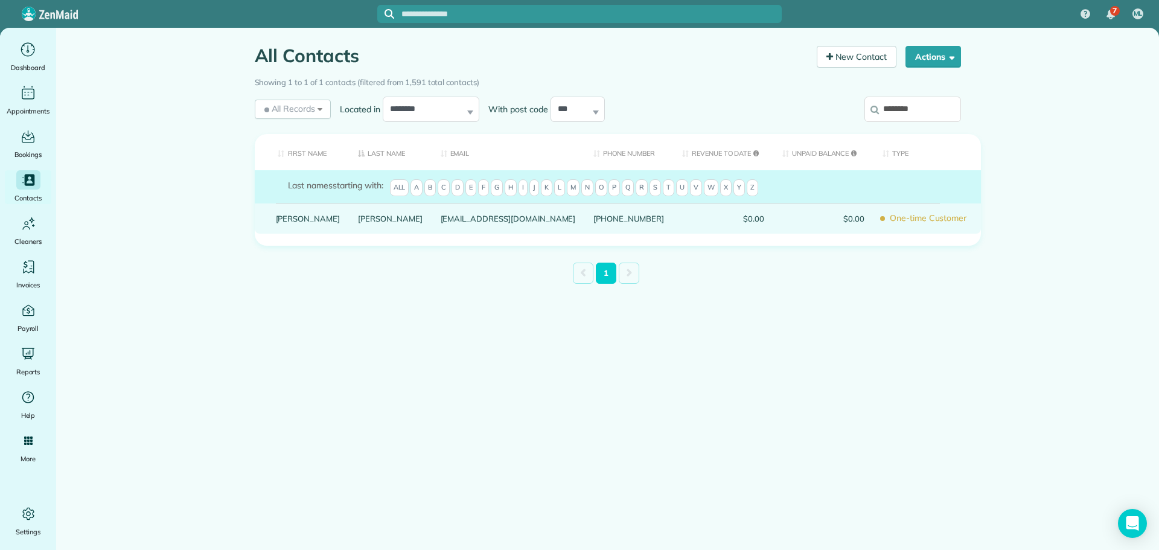
type input "********"
click at [289, 223] on link "Jeanne" at bounding box center [308, 218] width 65 height 8
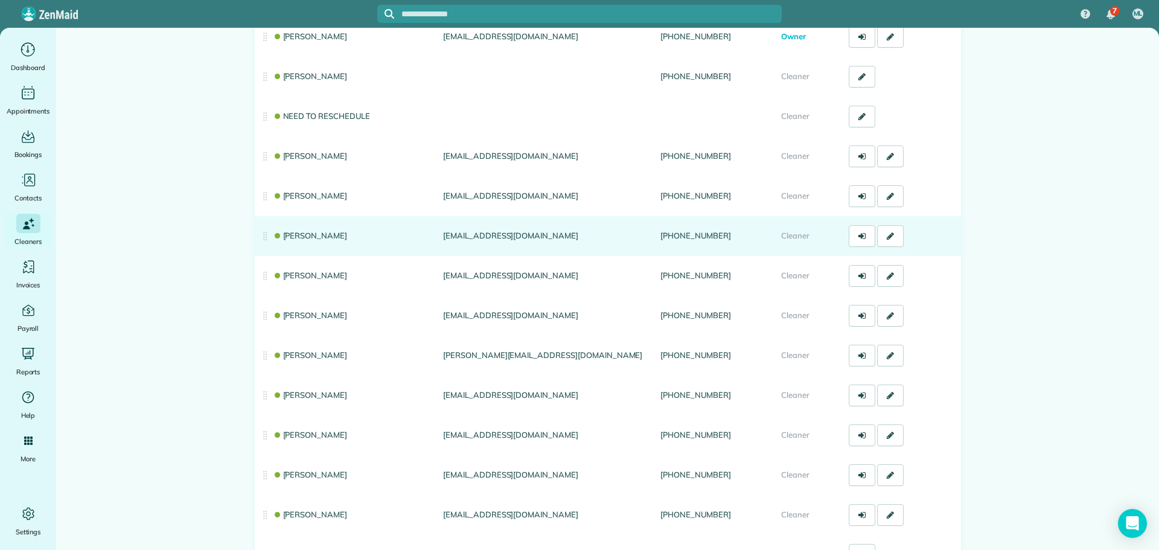
scroll to position [181, 0]
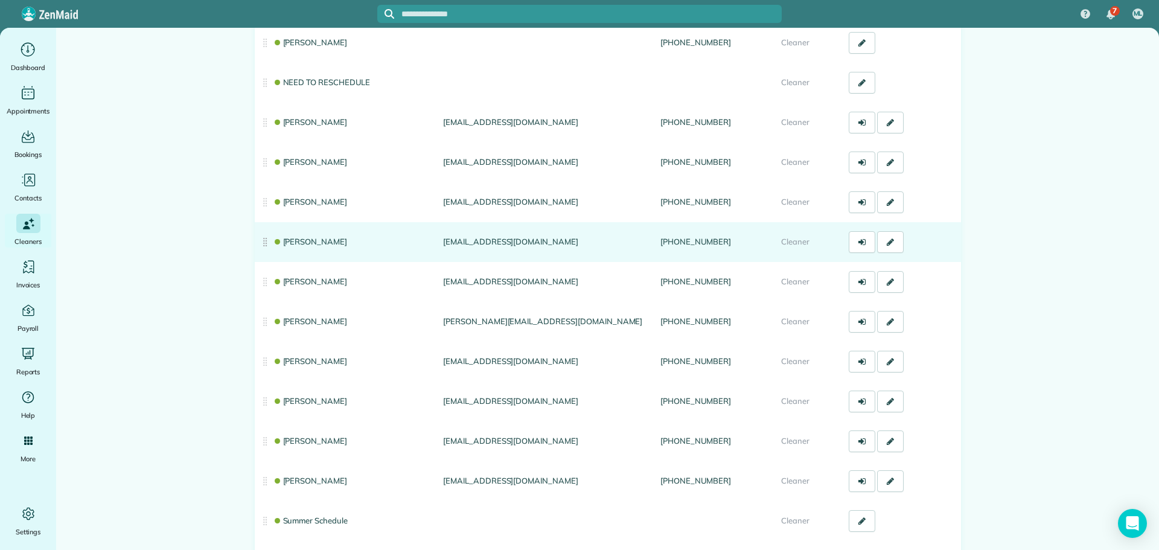
click at [319, 236] on td "[PERSON_NAME]" at bounding box center [347, 242] width 184 height 40
click at [311, 241] on link "[PERSON_NAME]" at bounding box center [310, 242] width 75 height 10
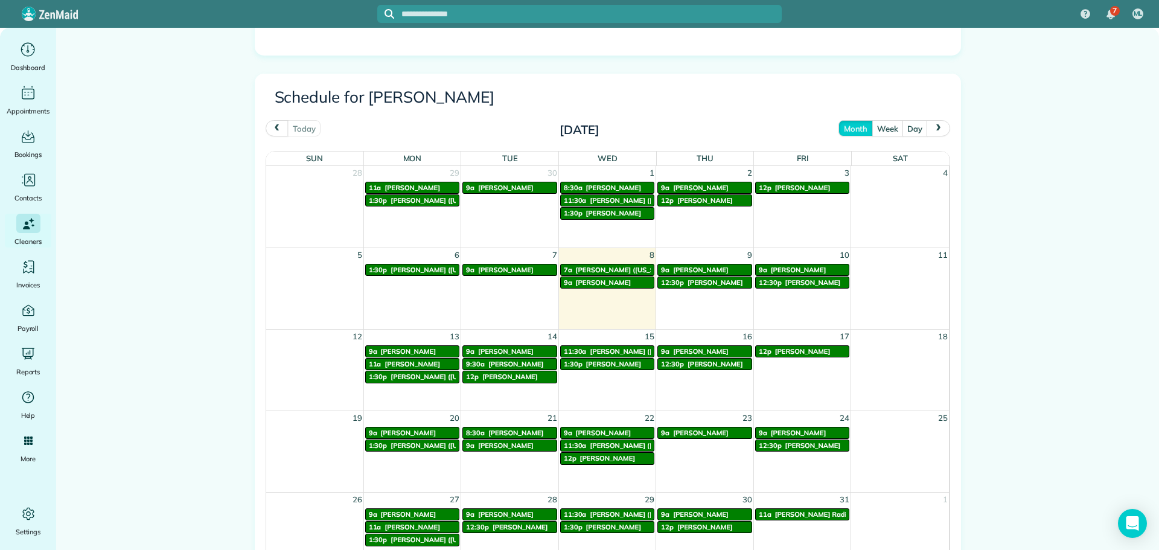
scroll to position [604, 0]
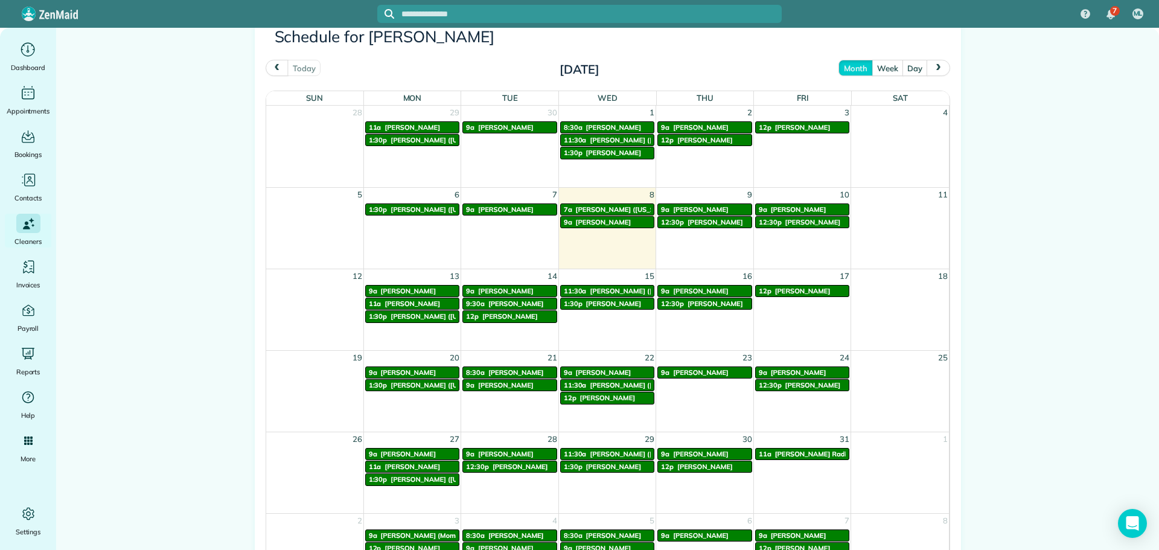
click at [677, 373] on span "[PERSON_NAME]" at bounding box center [701, 372] width 56 height 8
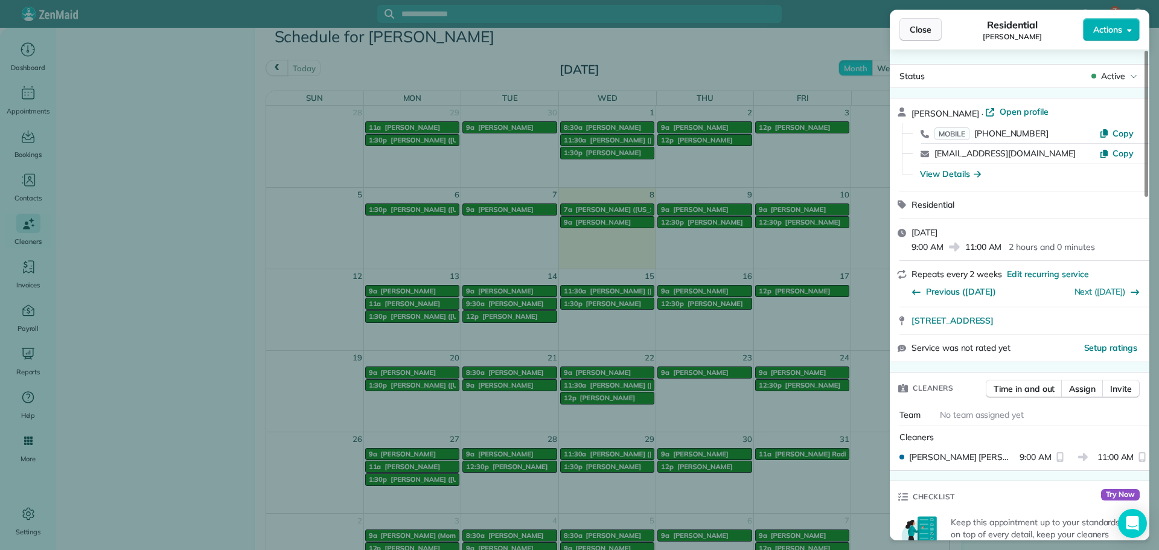
click at [922, 34] on span "Close" at bounding box center [921, 30] width 22 height 12
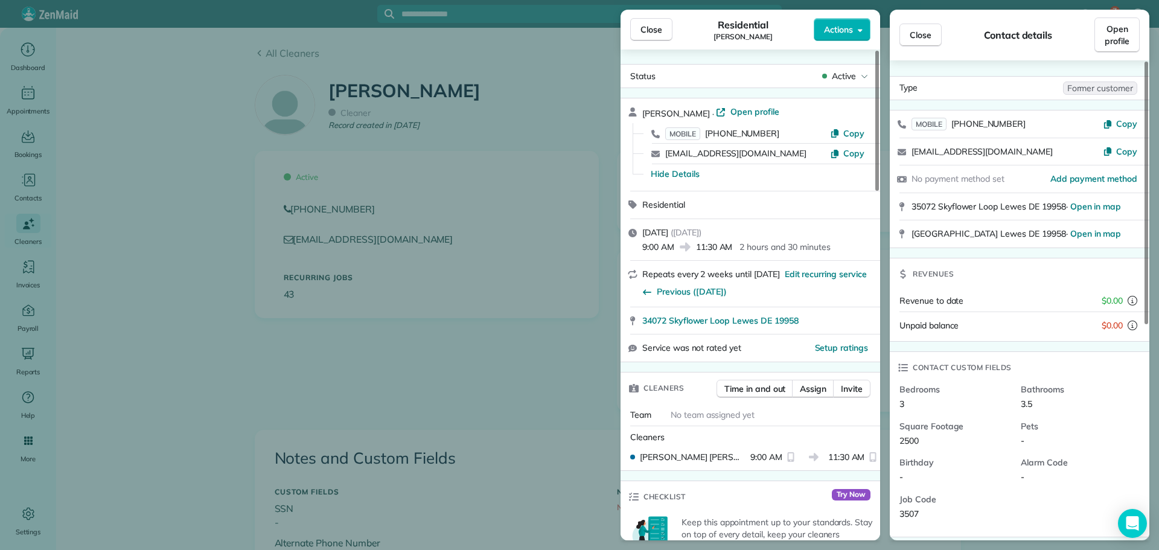
scroll to position [483, 0]
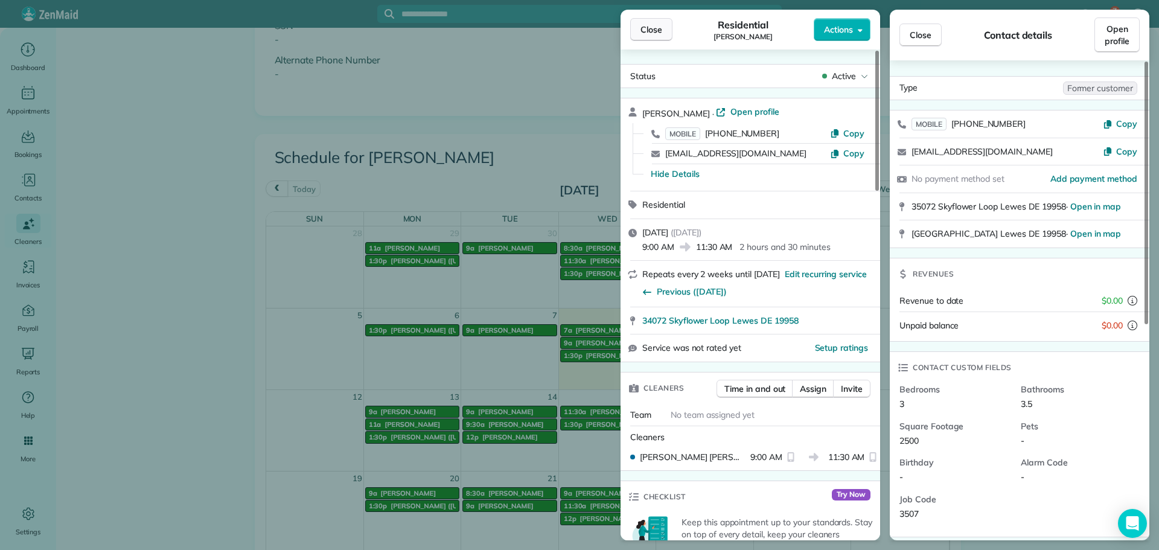
click at [663, 27] on button "Close" at bounding box center [651, 29] width 42 height 23
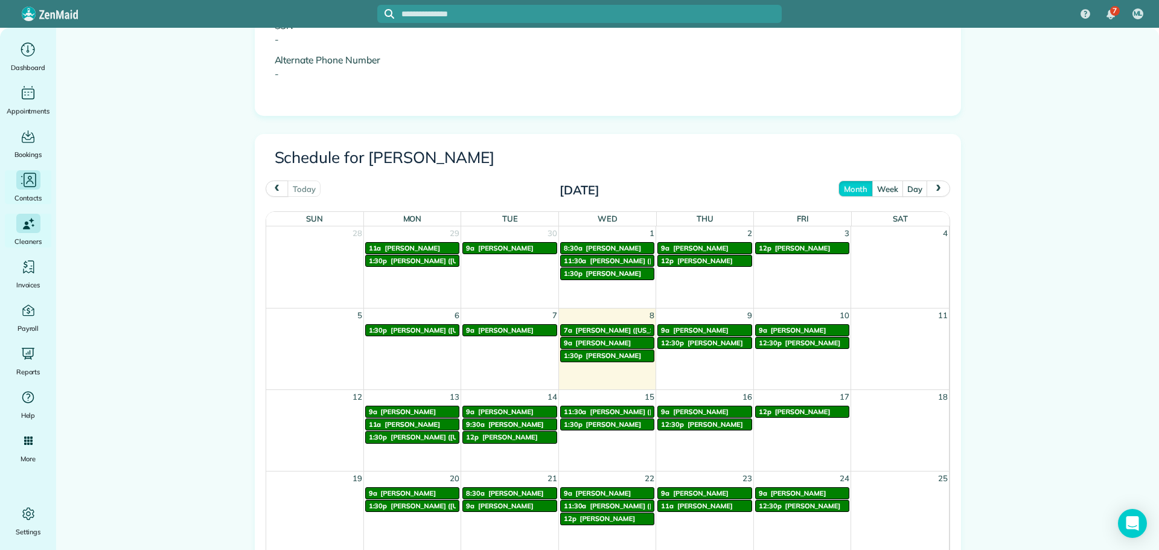
click at [29, 176] on icon "Main" at bounding box center [28, 180] width 18 height 18
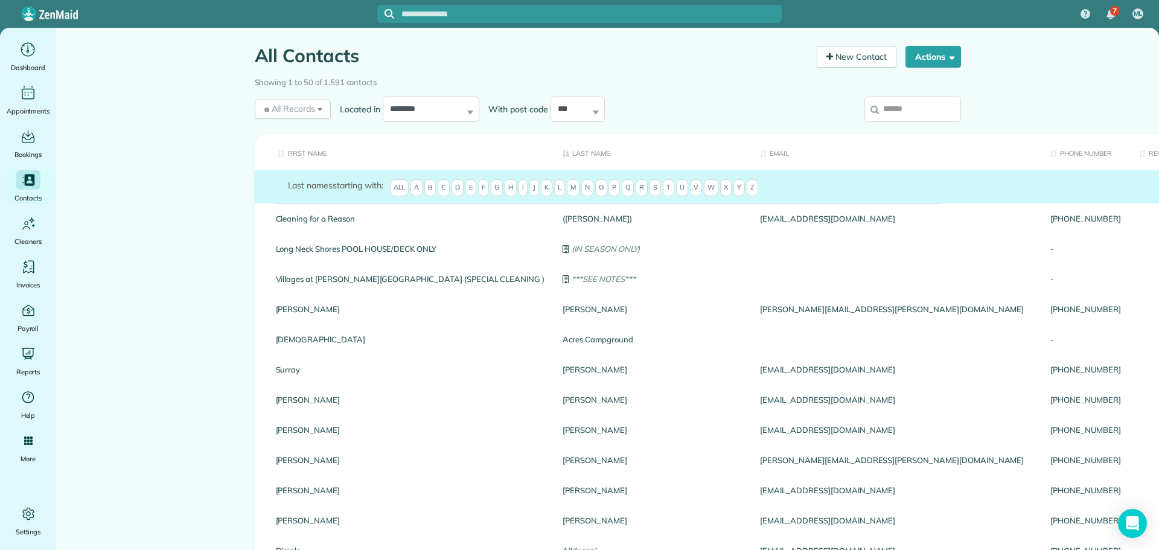
click at [900, 85] on div "Showing 1 to 50 of 1,591 contacts" at bounding box center [608, 80] width 706 height 17
click at [881, 101] on input "search" at bounding box center [913, 109] width 97 height 25
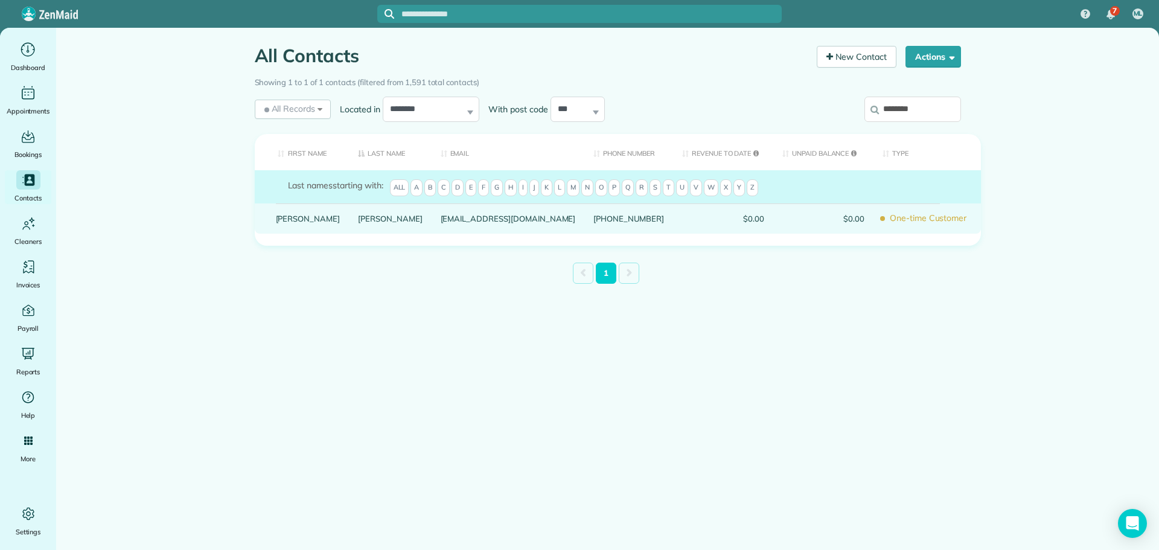
type input "********"
click at [293, 223] on link "Jeanne" at bounding box center [308, 218] width 65 height 8
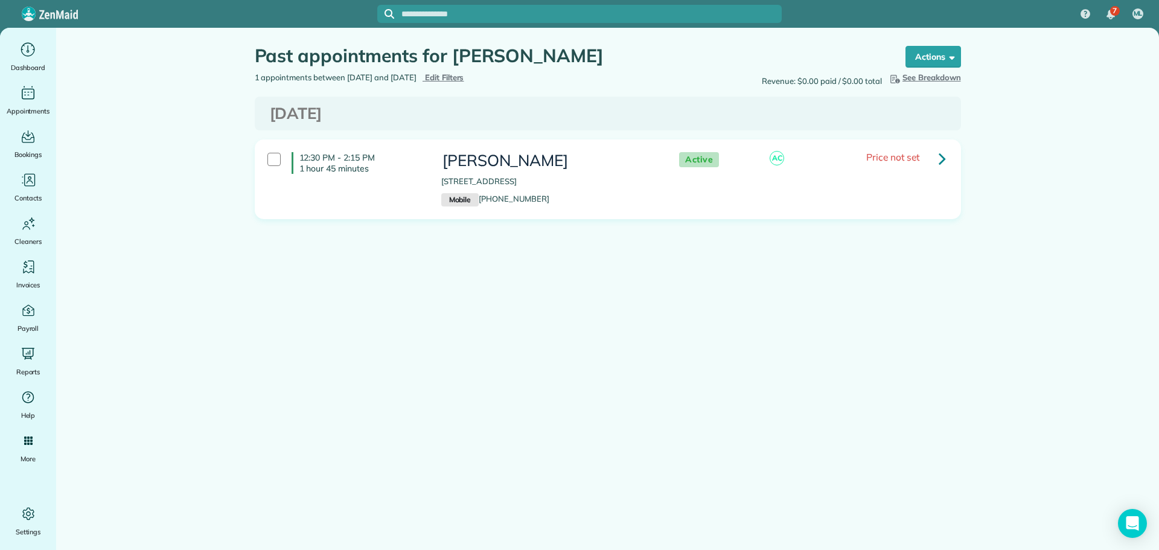
click at [942, 159] on icon at bounding box center [942, 158] width 7 height 21
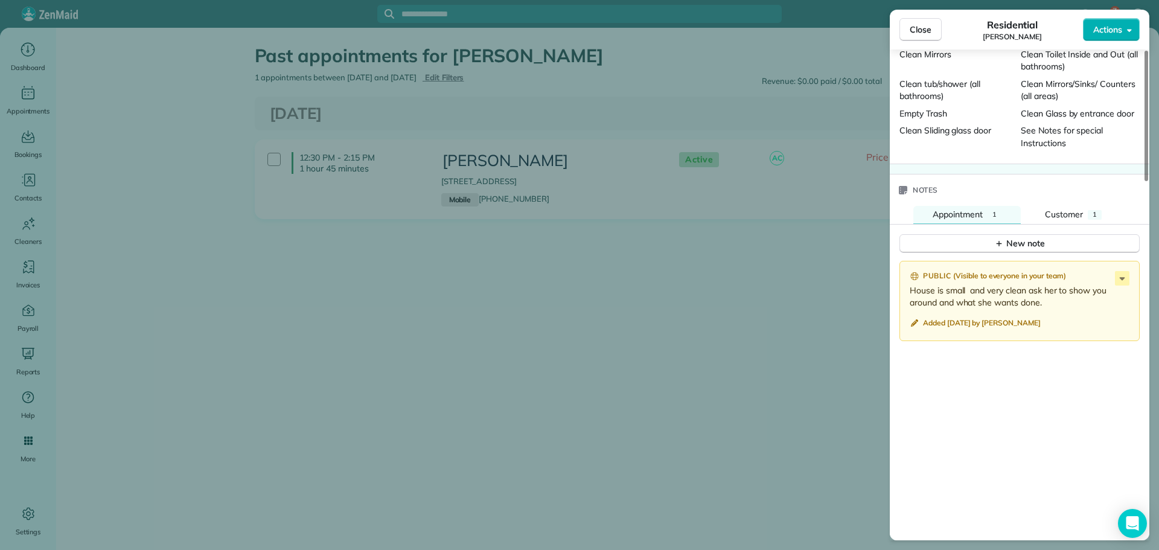
scroll to position [1147, 0]
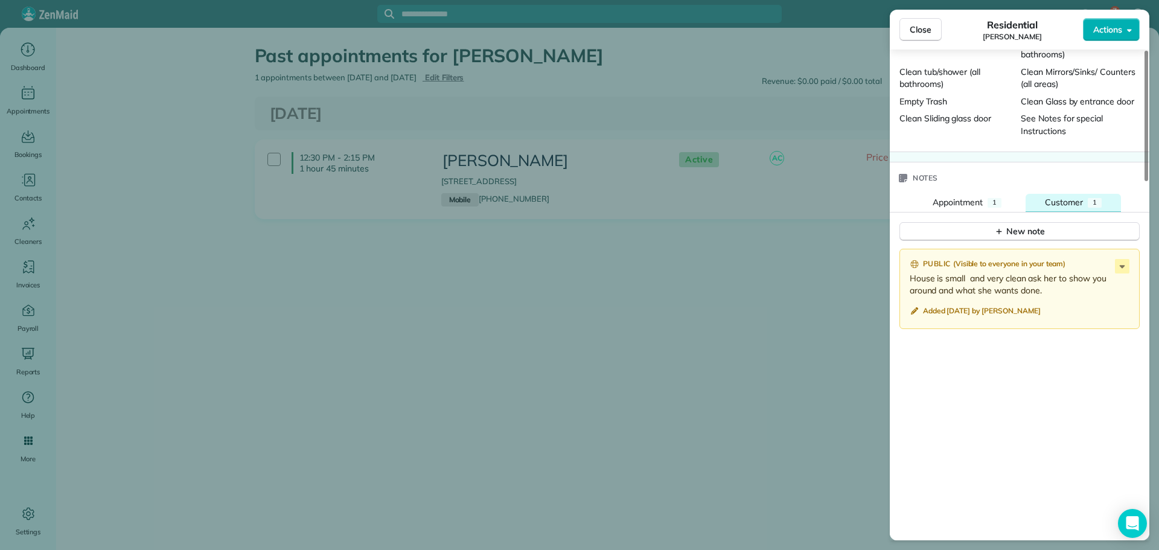
click at [1066, 197] on span "Customer" at bounding box center [1064, 202] width 38 height 11
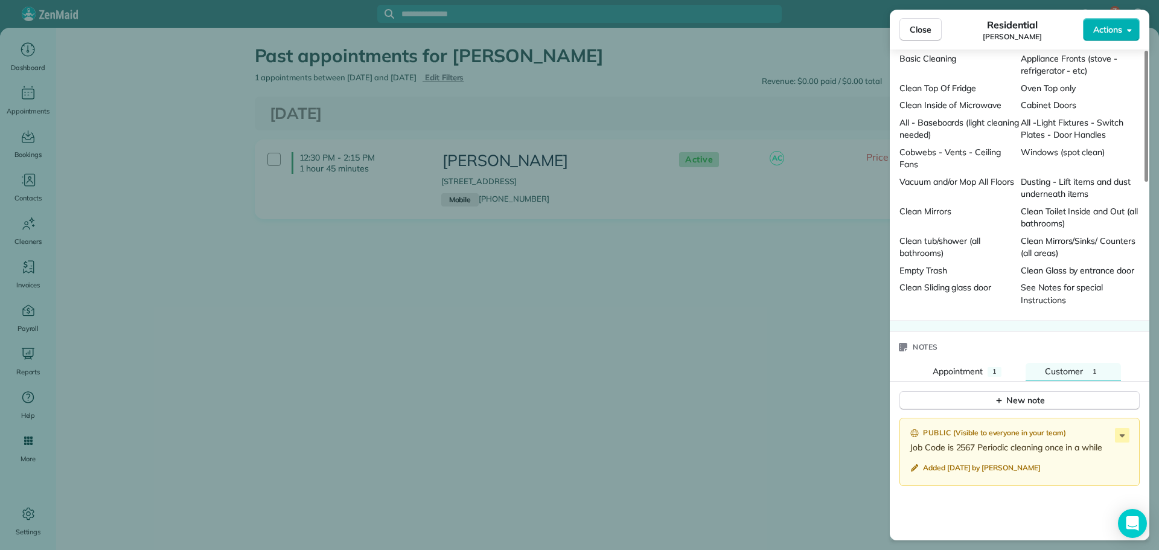
scroll to position [966, 0]
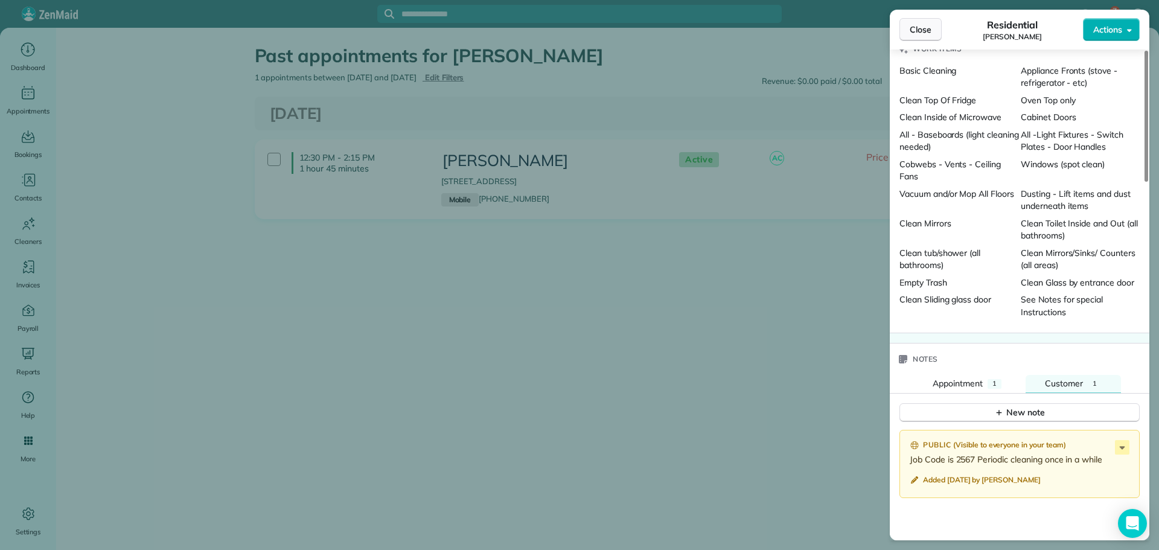
click at [906, 32] on button "Close" at bounding box center [921, 29] width 42 height 23
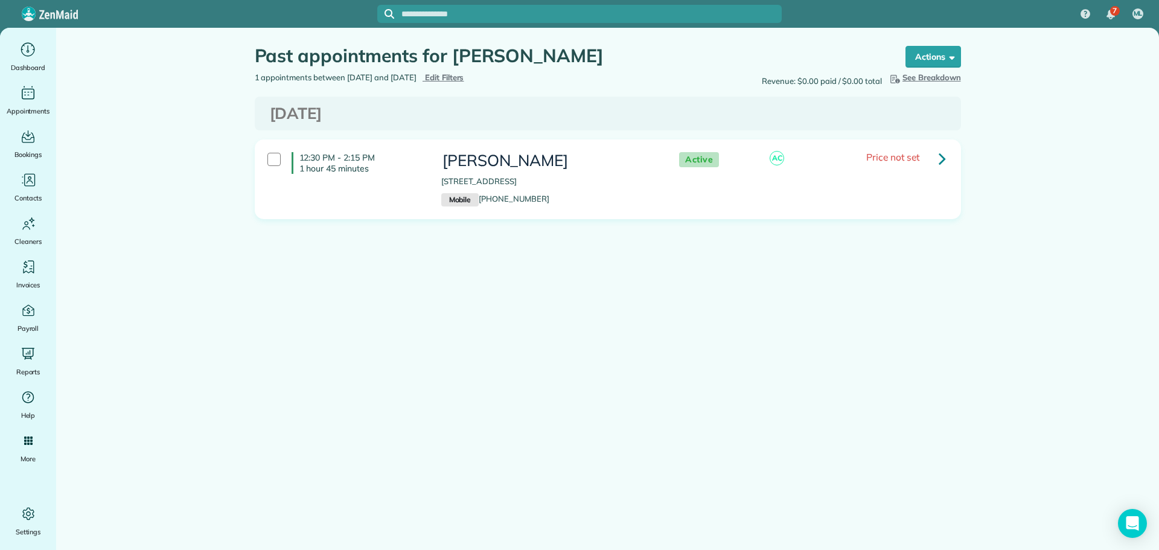
click at [947, 156] on link at bounding box center [942, 158] width 24 height 24
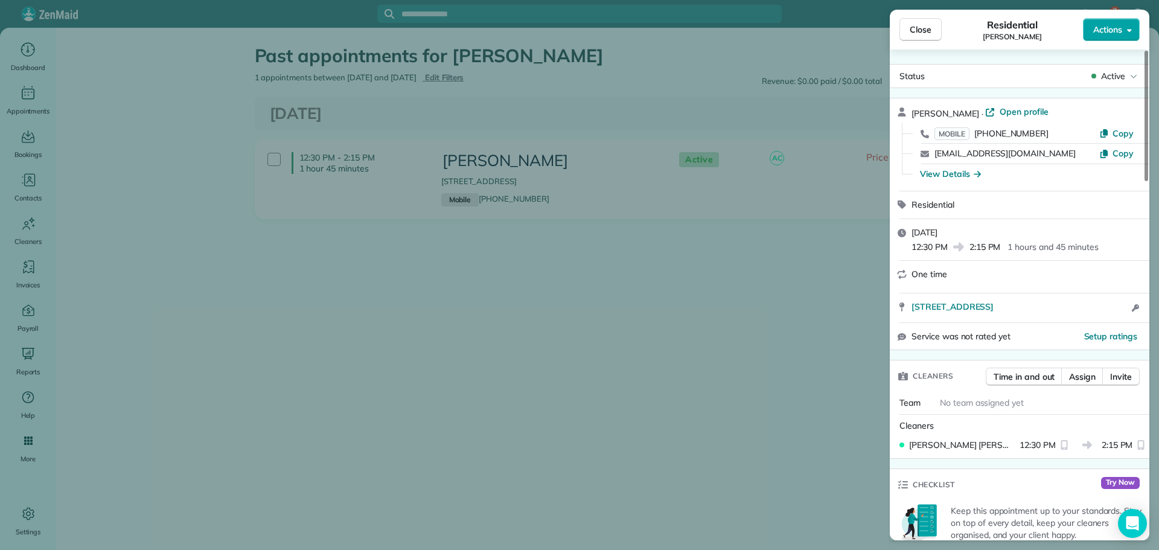
click at [1099, 33] on span "Actions" at bounding box center [1107, 30] width 29 height 12
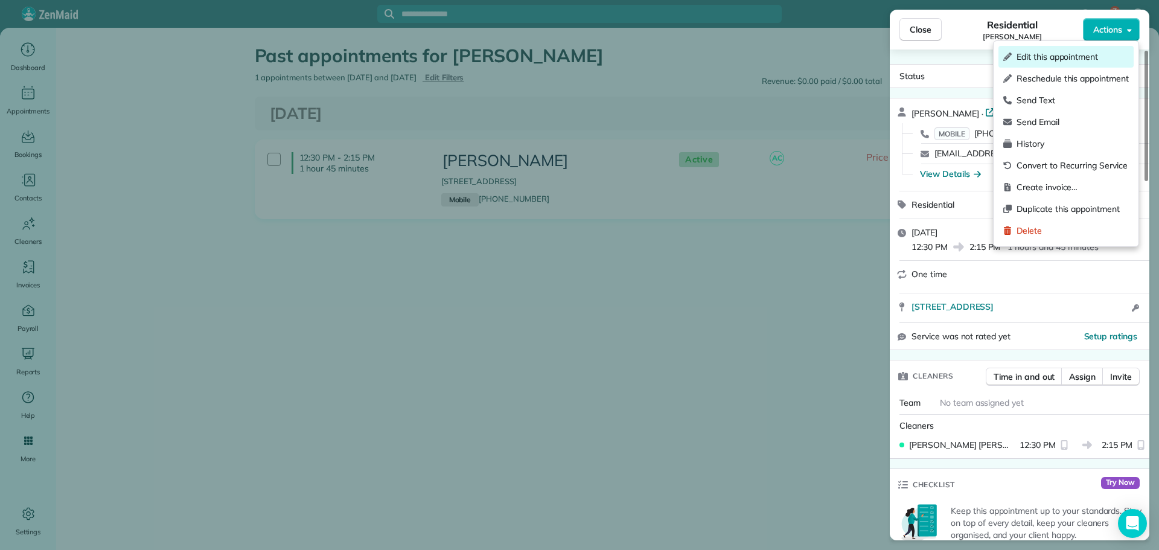
click at [1062, 60] on span "Edit this appointment" at bounding box center [1073, 57] width 112 height 12
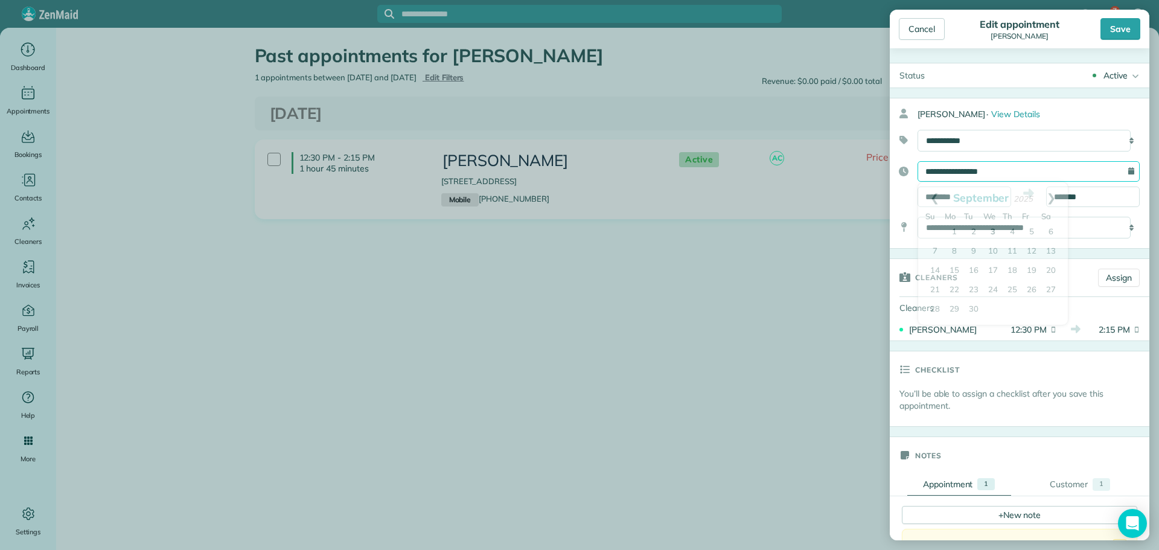
click at [1000, 169] on input "**********" at bounding box center [1029, 171] width 222 height 21
click at [1058, 194] on link "Next" at bounding box center [1051, 197] width 33 height 30
click at [1015, 287] on link "23" at bounding box center [1012, 290] width 19 height 19
type input "**********"
click at [1100, 274] on link "Assign" at bounding box center [1119, 278] width 42 height 18
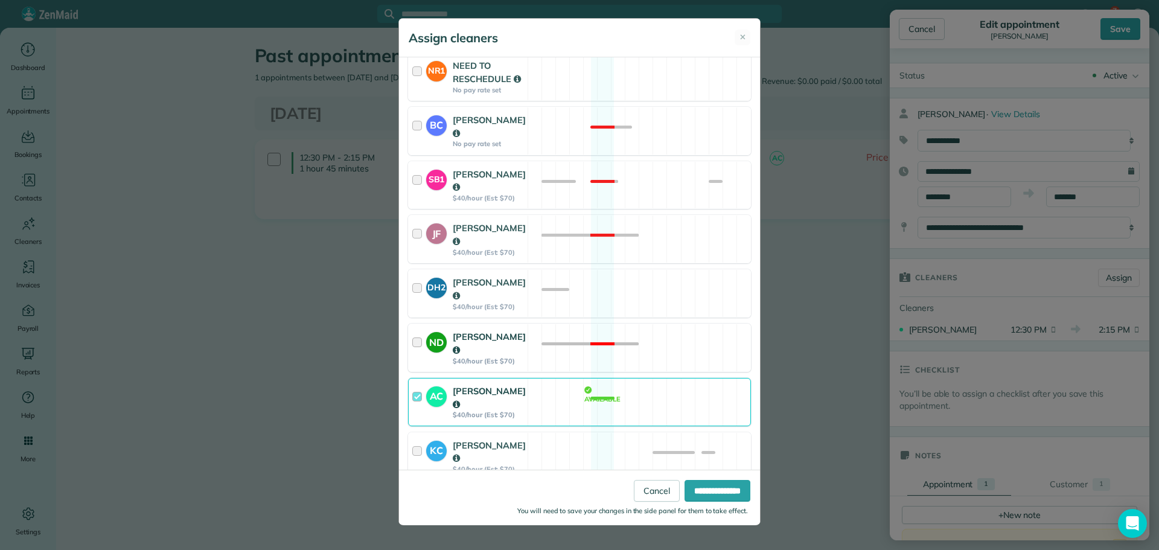
scroll to position [362, 0]
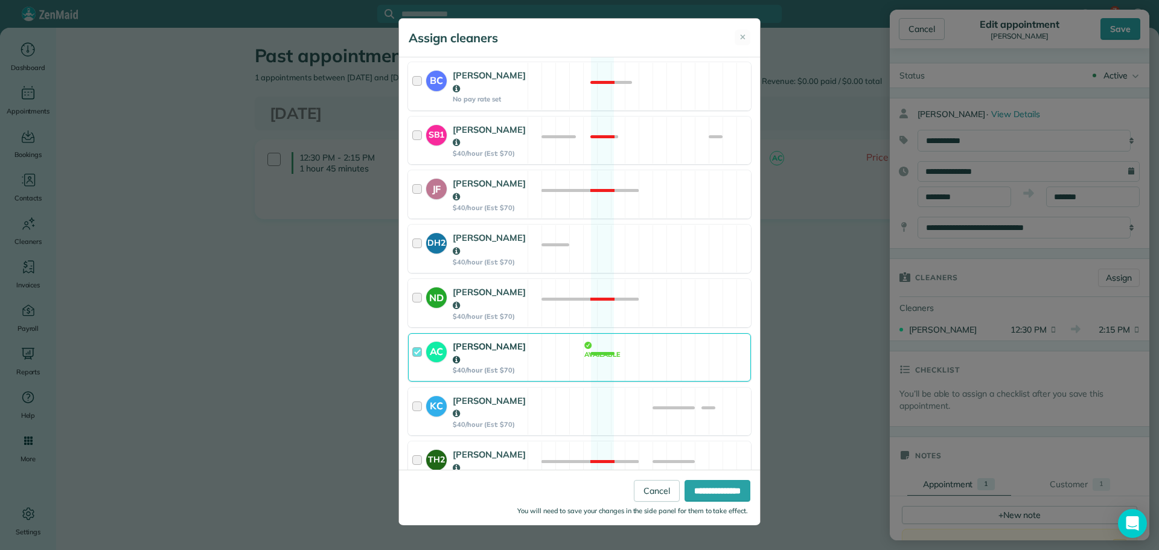
click at [571, 333] on div "AC [PERSON_NAME] $40/hour (Est: $70) Available" at bounding box center [579, 357] width 343 height 48
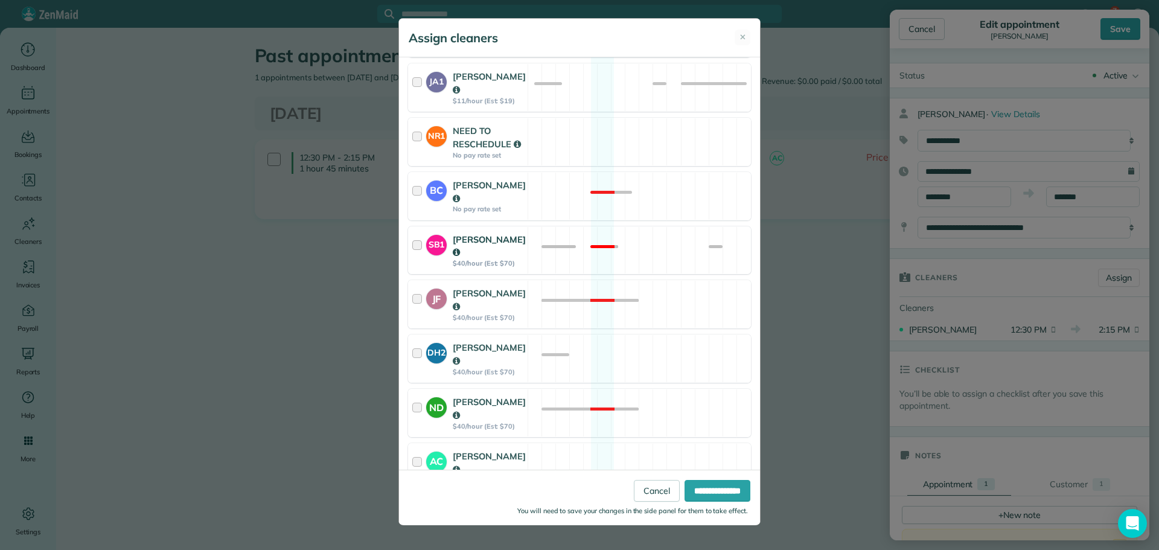
scroll to position [358, 0]
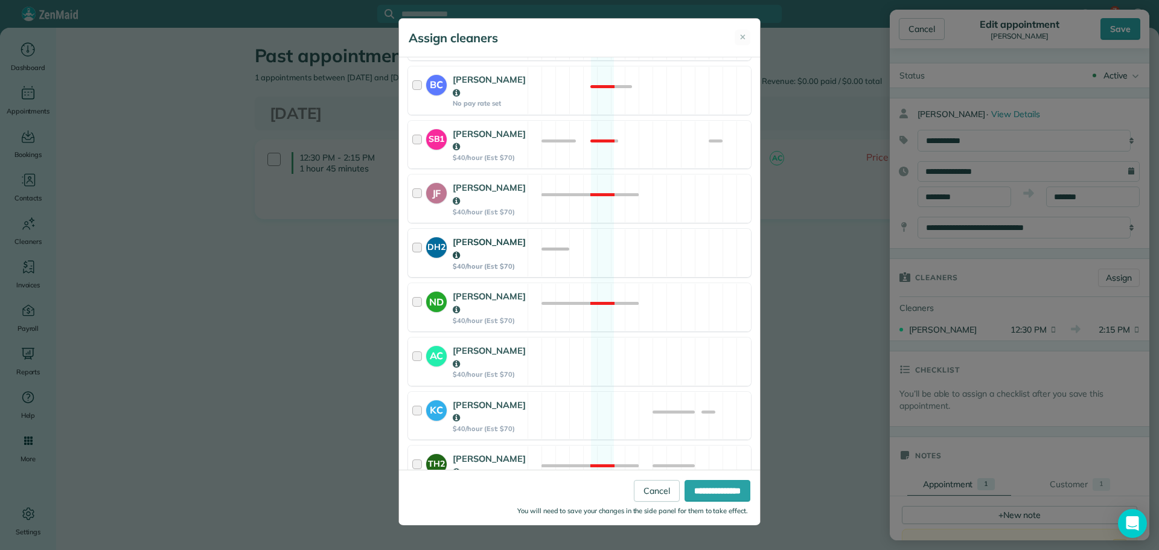
click at [552, 241] on div "DH2 [PERSON_NAME] $40/hour (Est: $70) Available" at bounding box center [579, 253] width 343 height 48
click at [685, 488] on input "**********" at bounding box center [718, 491] width 66 height 22
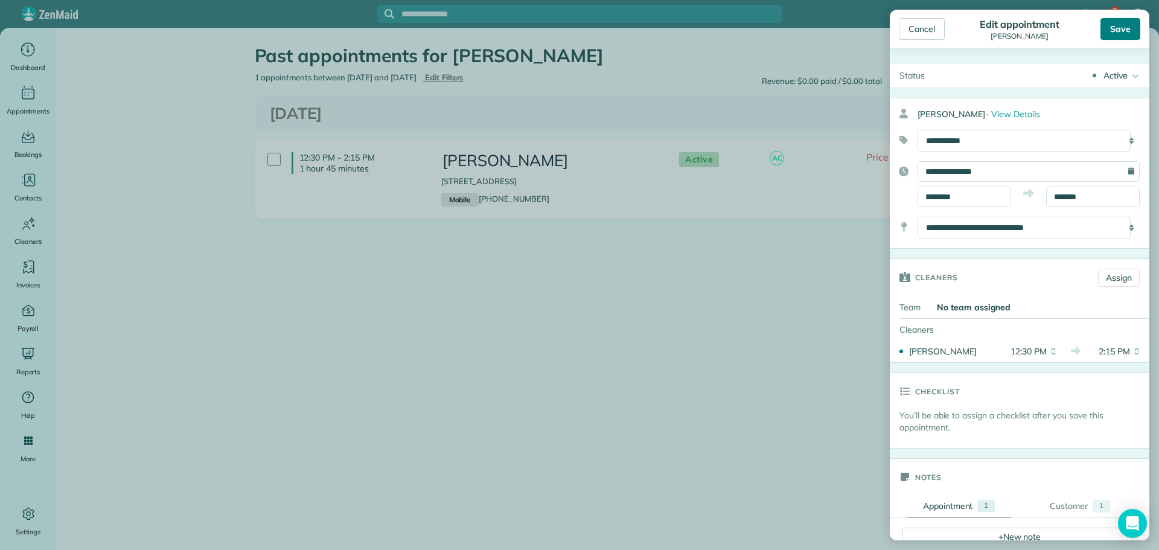
click at [1123, 28] on div "Save" at bounding box center [1121, 29] width 40 height 22
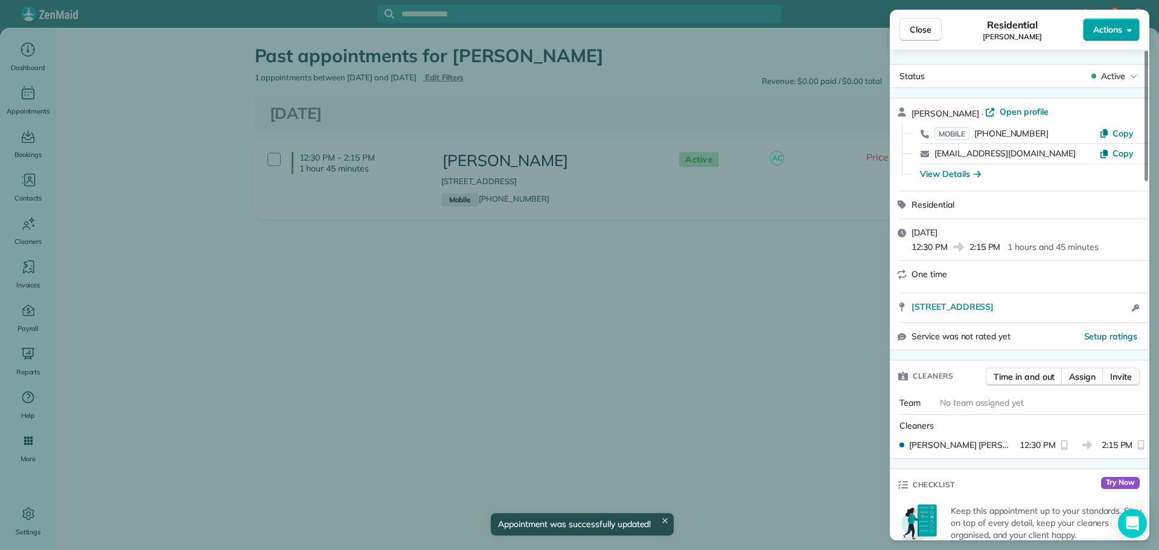
click at [1092, 33] on button "Actions" at bounding box center [1111, 29] width 57 height 23
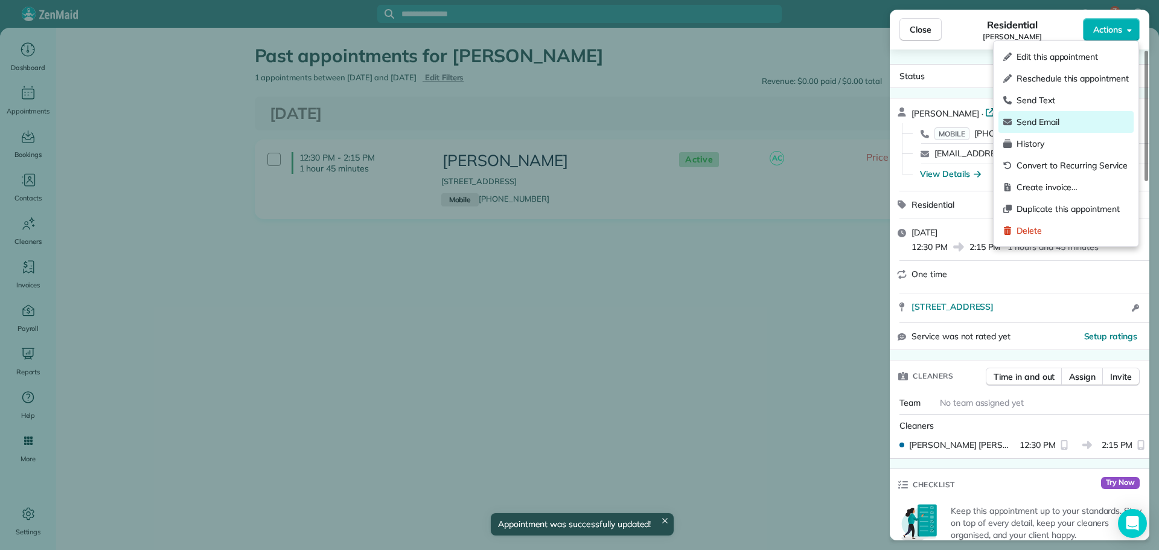
click at [1053, 124] on span "Send Email" at bounding box center [1073, 122] width 112 height 12
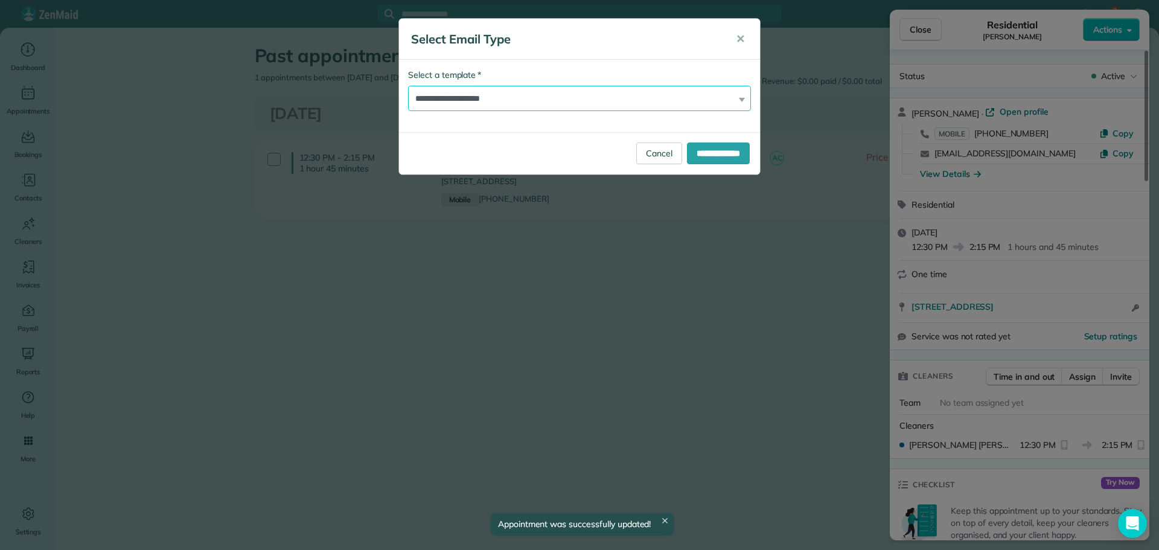
click at [528, 101] on select "**********" at bounding box center [579, 98] width 343 height 25
select select "****"
click at [408, 86] on select "**********" at bounding box center [579, 98] width 343 height 25
click at [735, 147] on input "**********" at bounding box center [718, 153] width 63 height 22
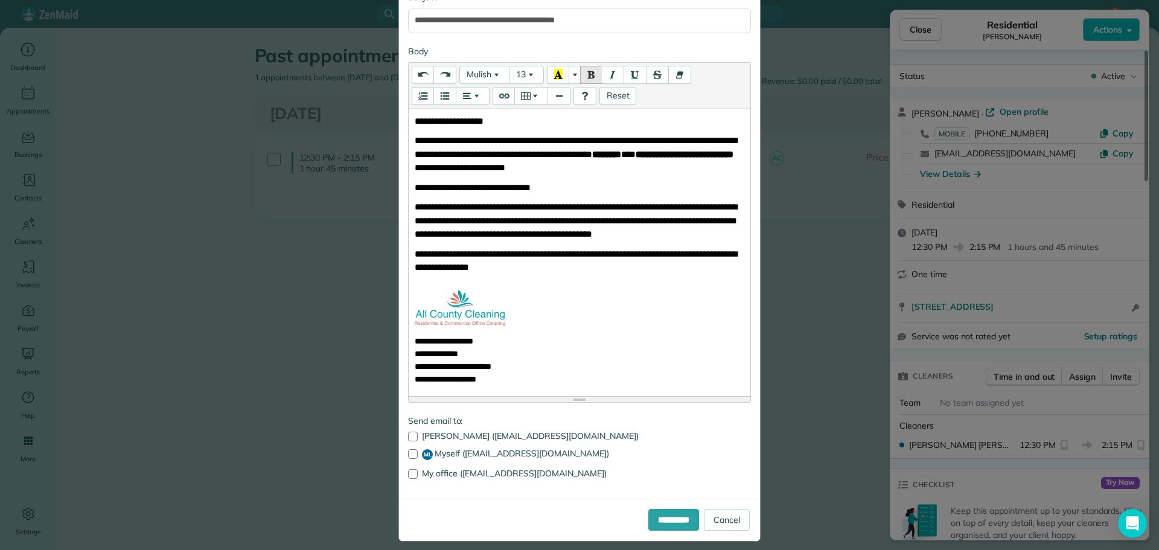
scroll to position [143, 0]
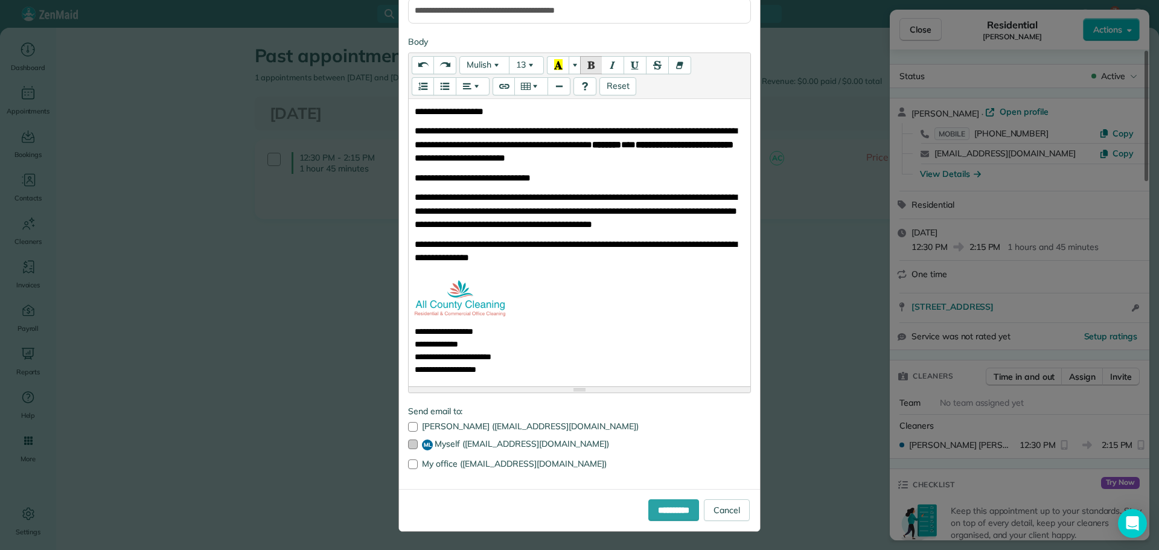
click at [411, 441] on div at bounding box center [413, 445] width 10 height 10
click at [674, 510] on input "**********" at bounding box center [673, 510] width 51 height 22
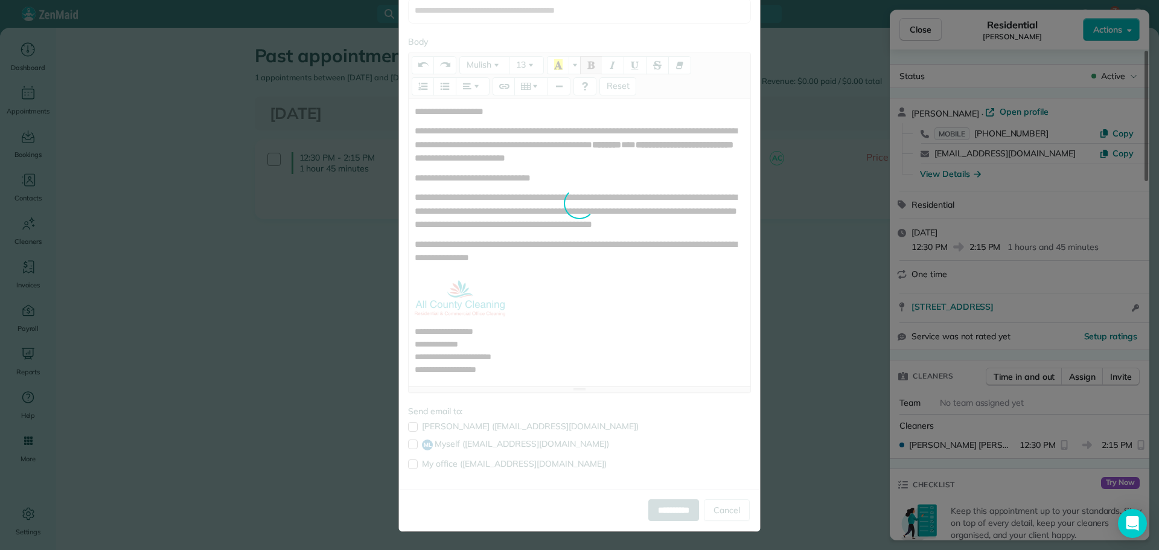
scroll to position [0, 0]
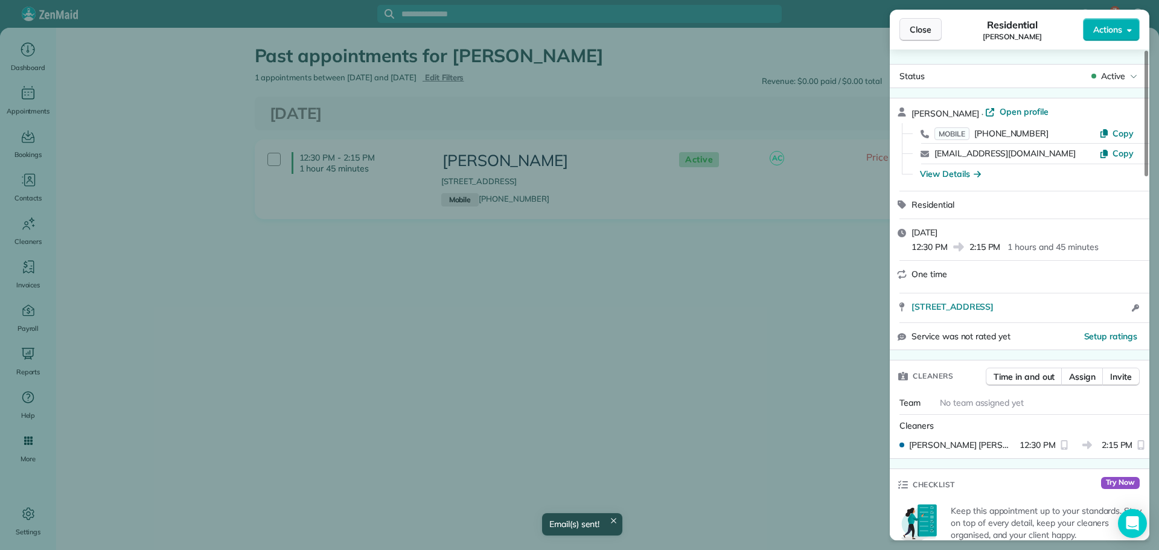
click at [927, 25] on span "Close" at bounding box center [921, 30] width 22 height 12
